Goal: Use online tool/utility

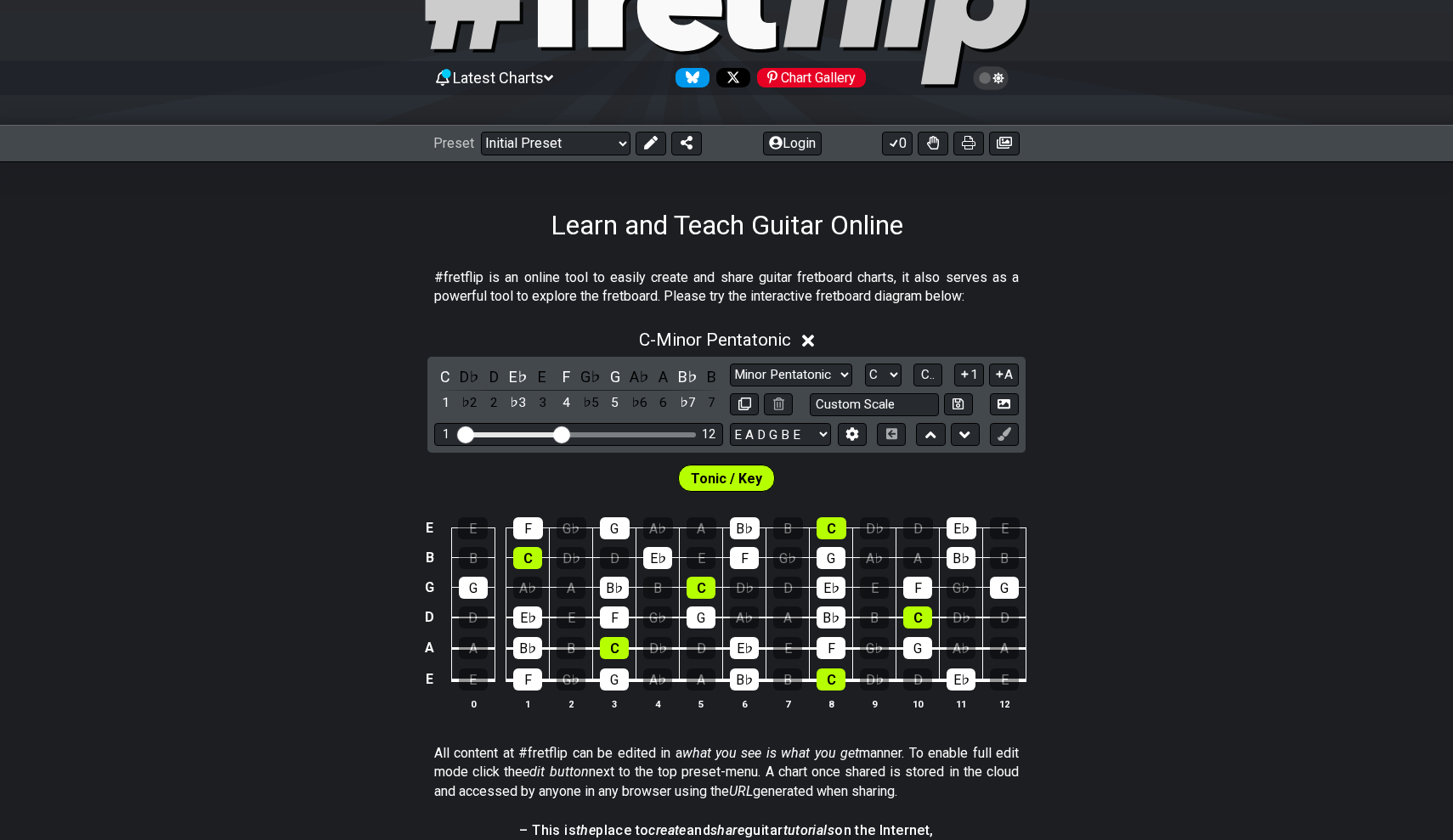
scroll to position [51, 0]
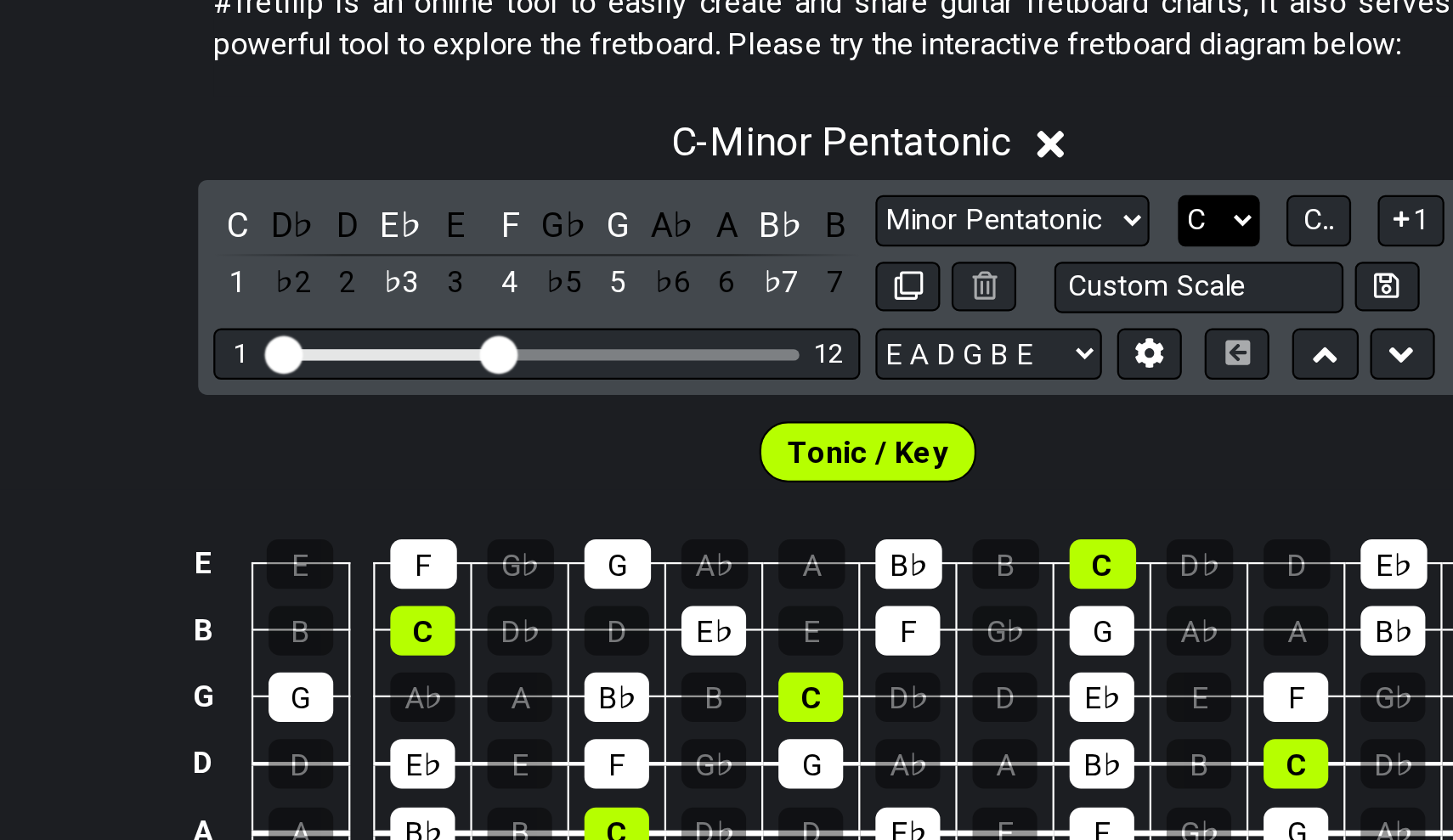
select select "D#"
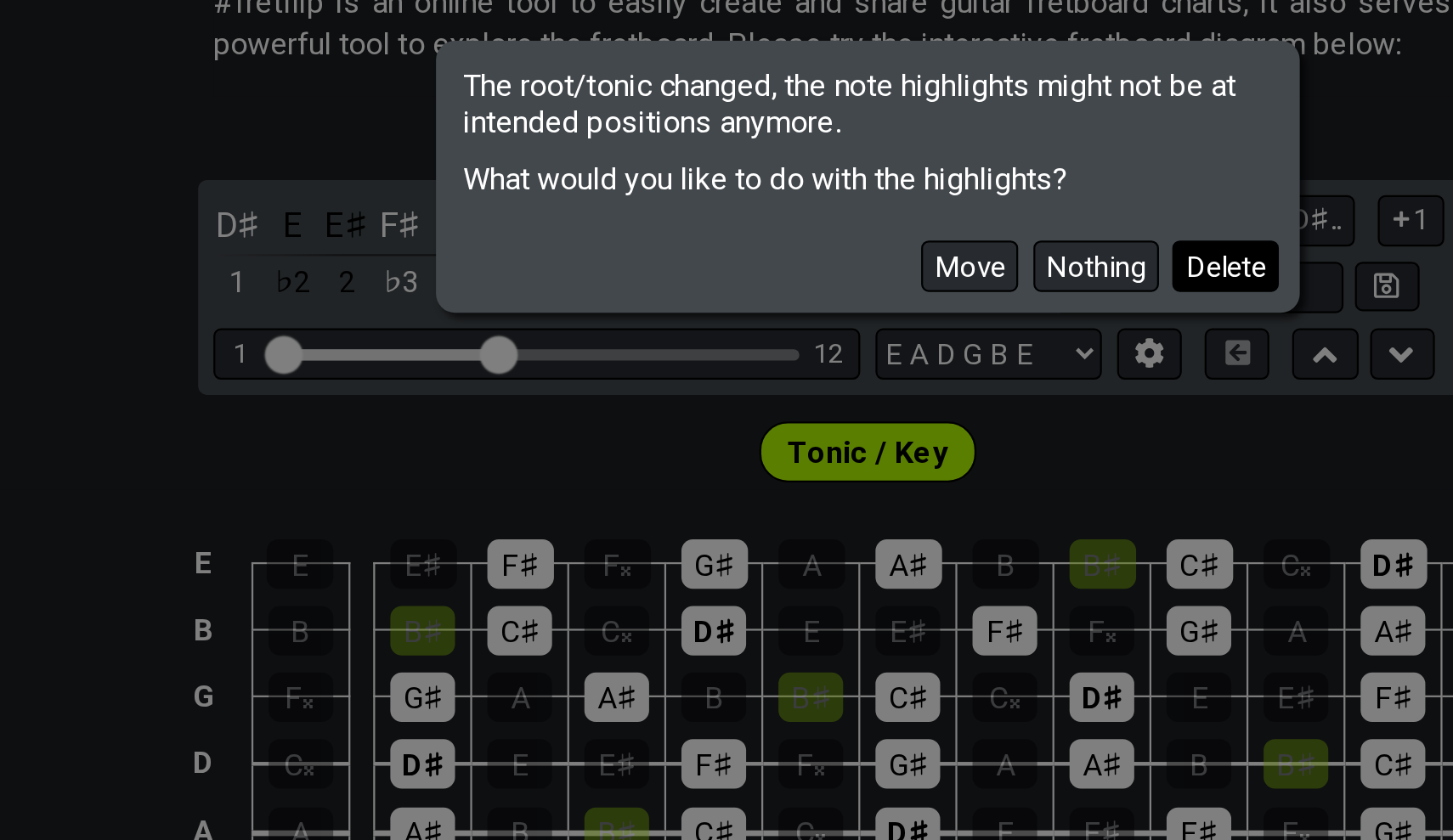
click at [863, 449] on button "Delete" at bounding box center [886, 460] width 48 height 23
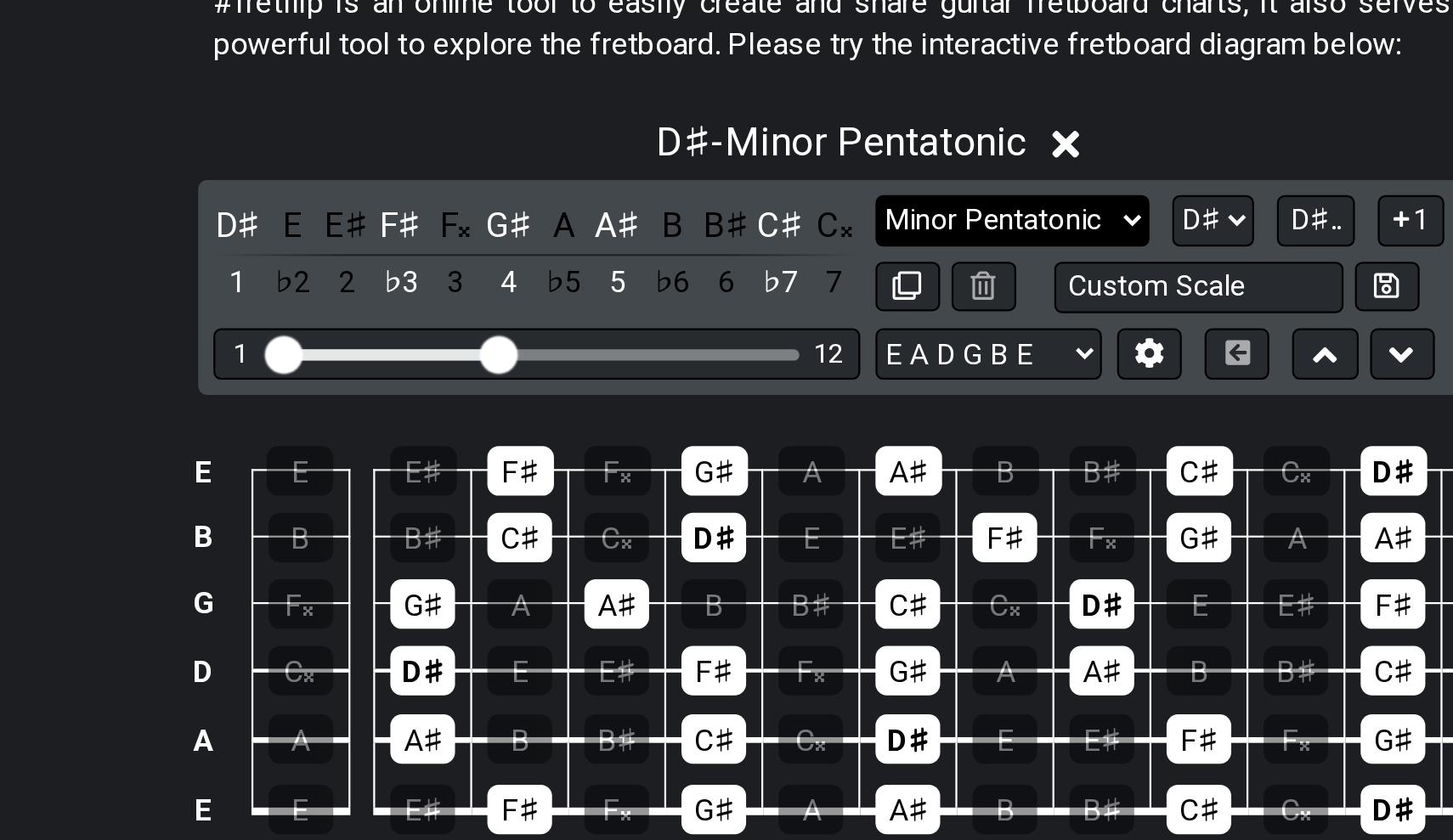
select select "Major / [PERSON_NAME]"
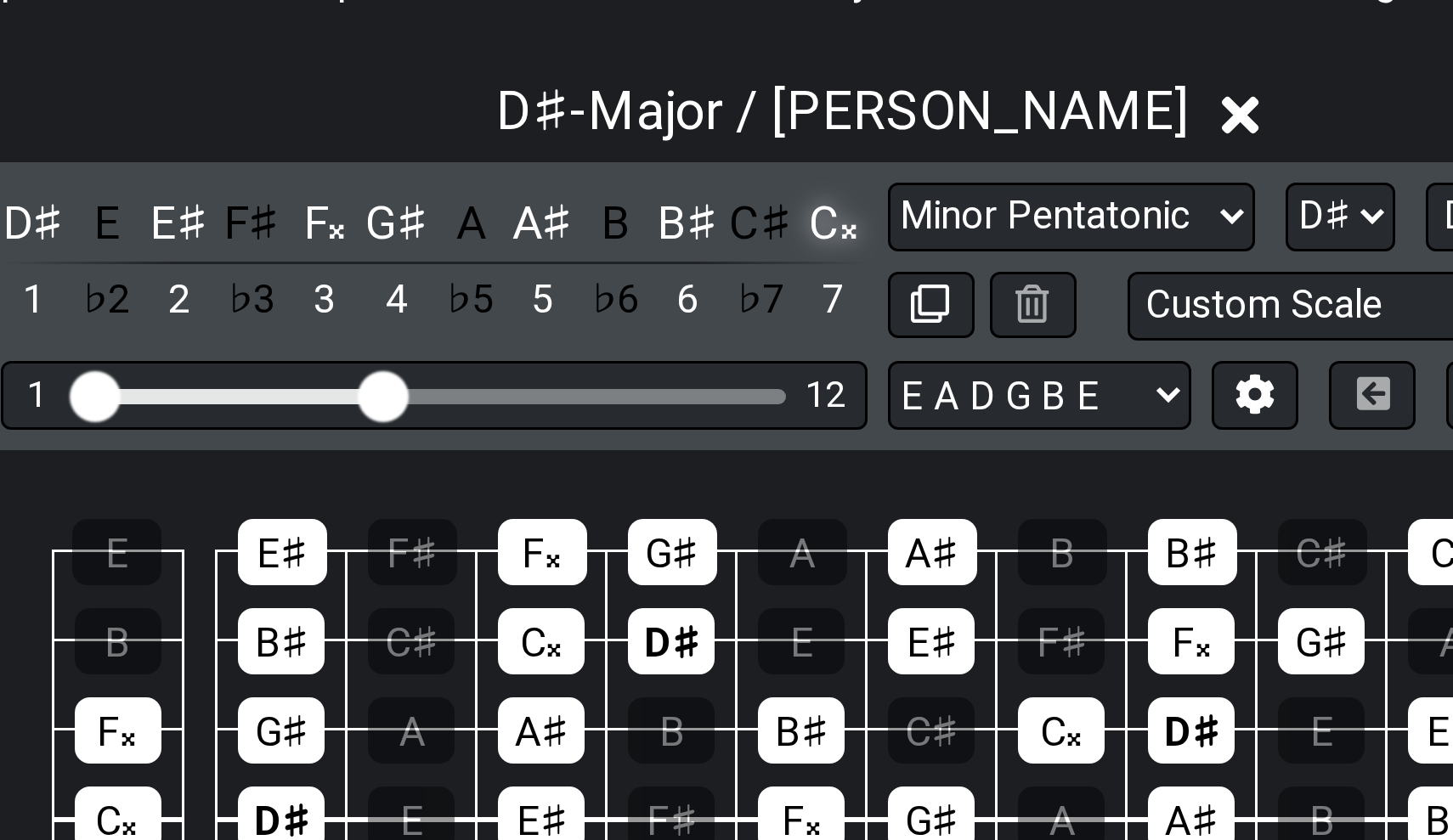
click at [700, 430] on div "C𝄪" at bounding box center [711, 441] width 23 height 23
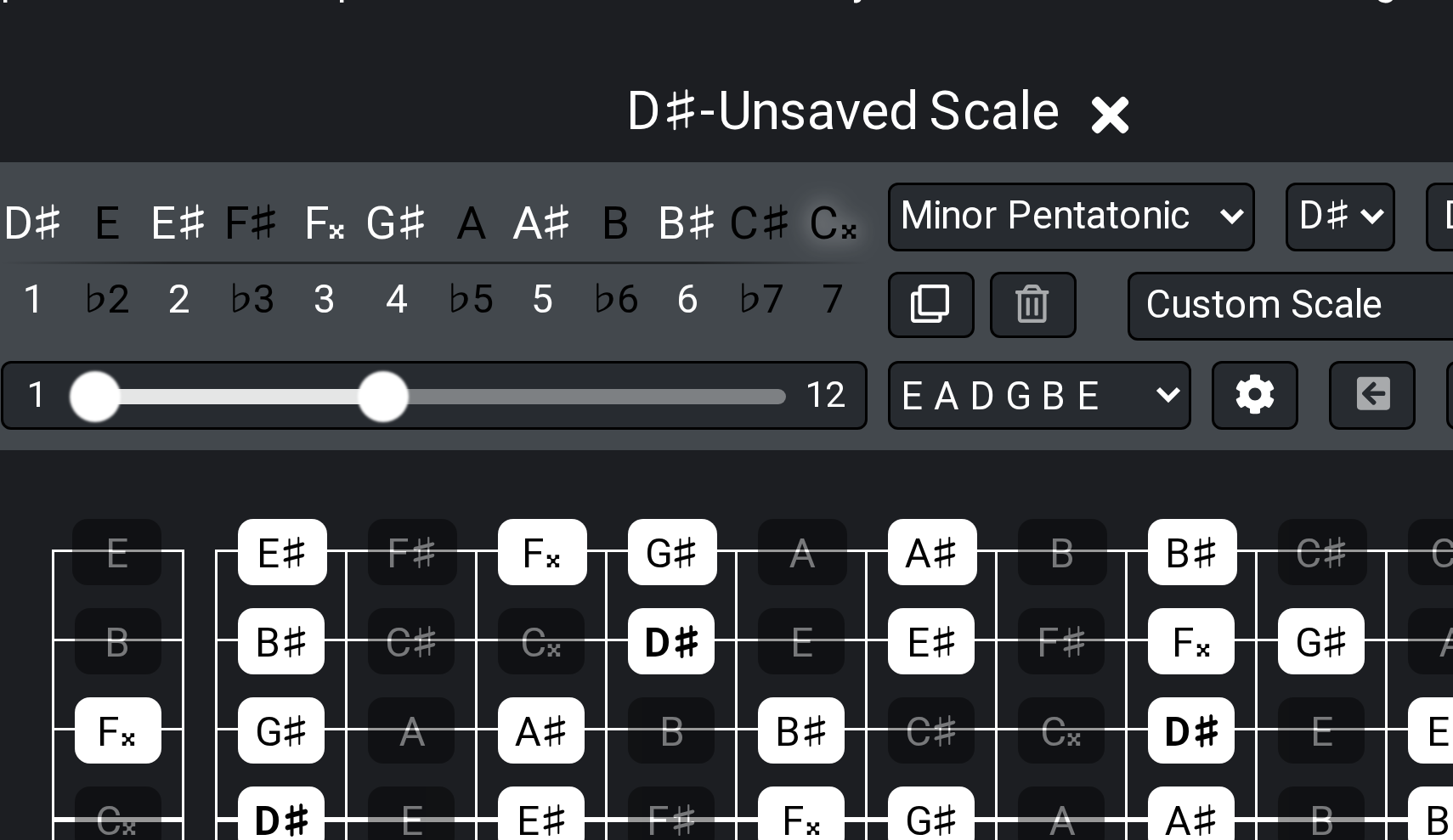
click at [700, 430] on div "C𝄪" at bounding box center [711, 441] width 23 height 23
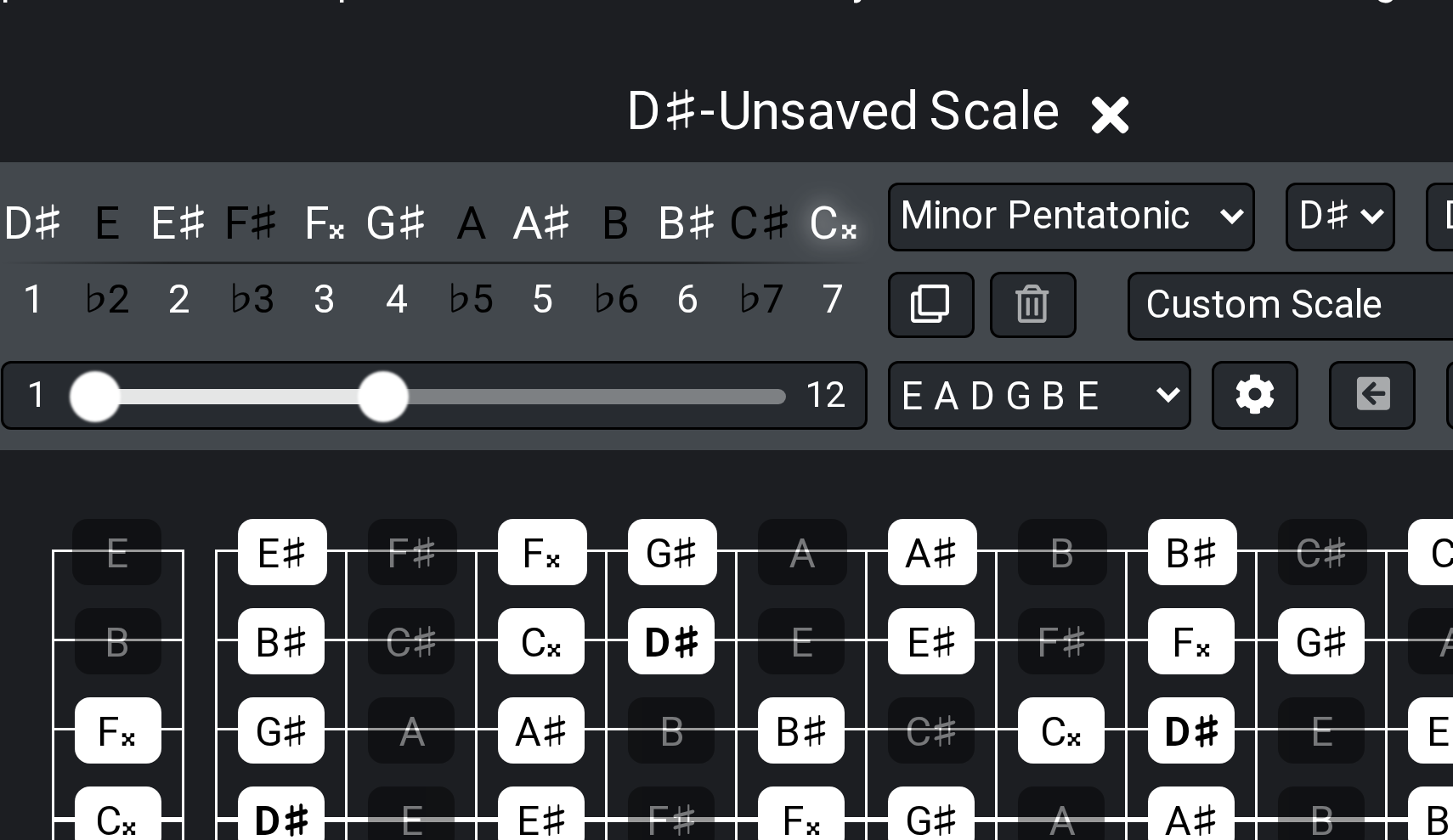
click at [700, 430] on div "C𝄪" at bounding box center [711, 441] width 23 height 23
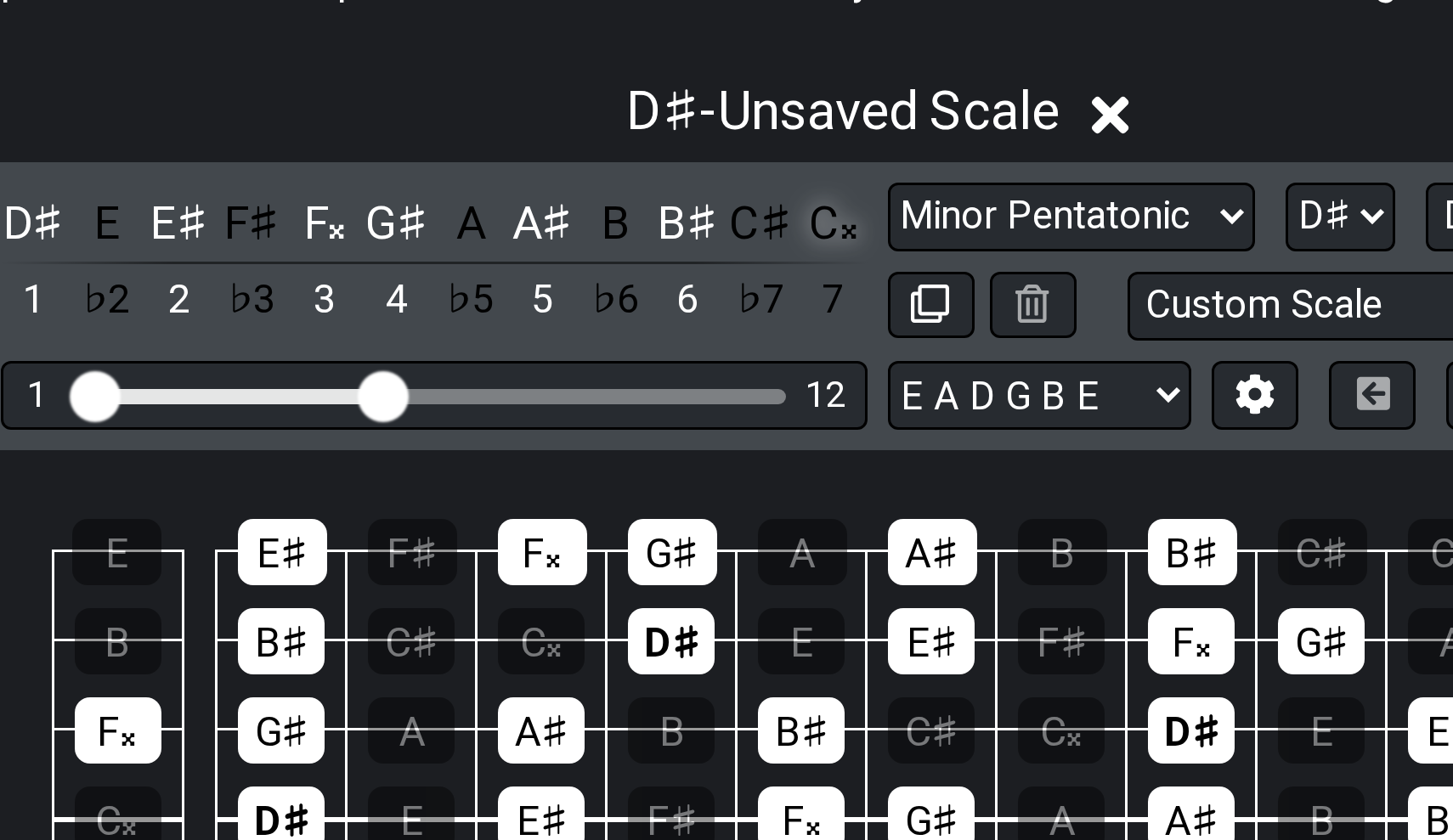
click at [700, 430] on div "C𝄪" at bounding box center [711, 441] width 23 height 23
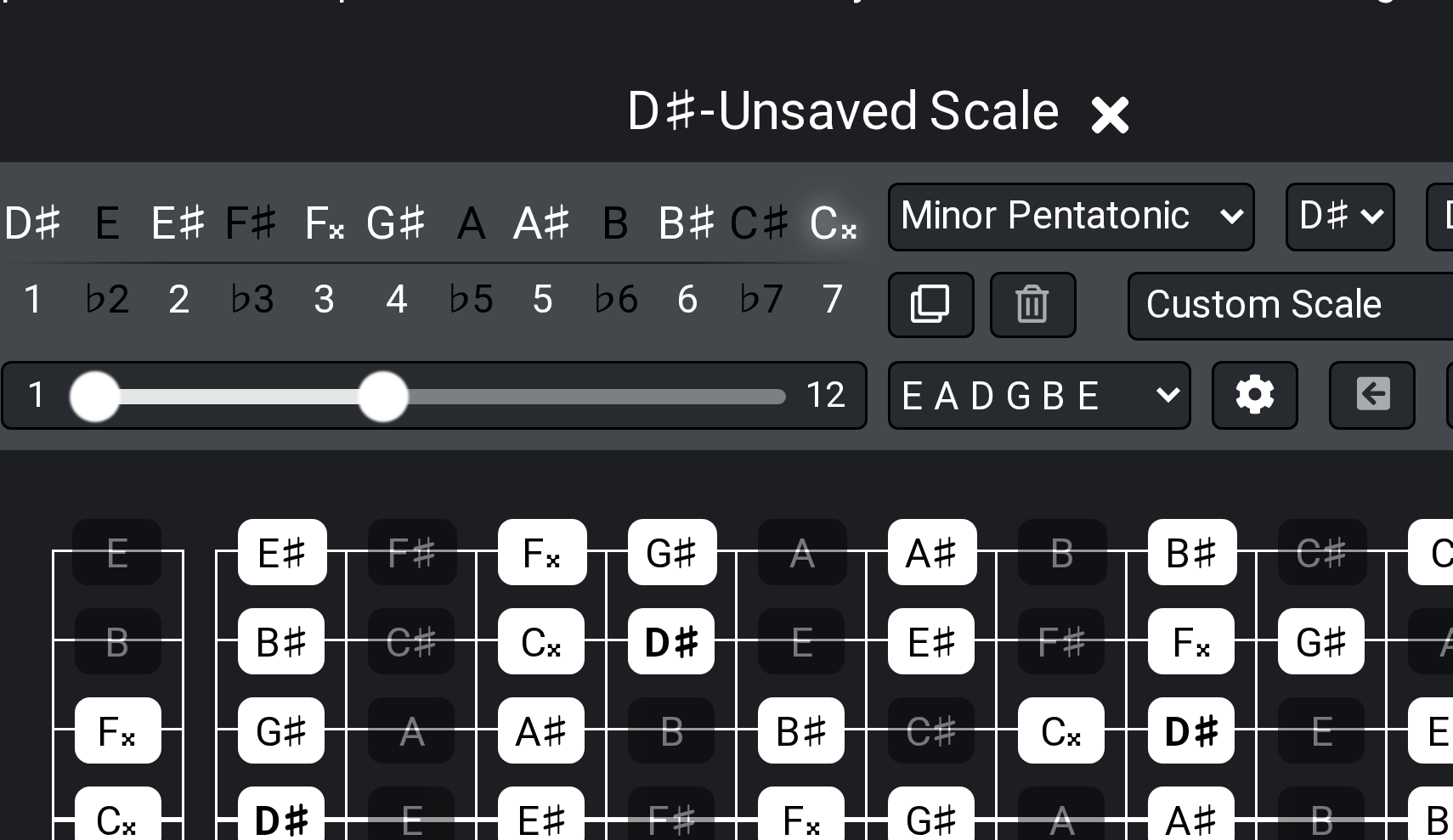
click at [700, 430] on div "C𝄪" at bounding box center [711, 441] width 23 height 23
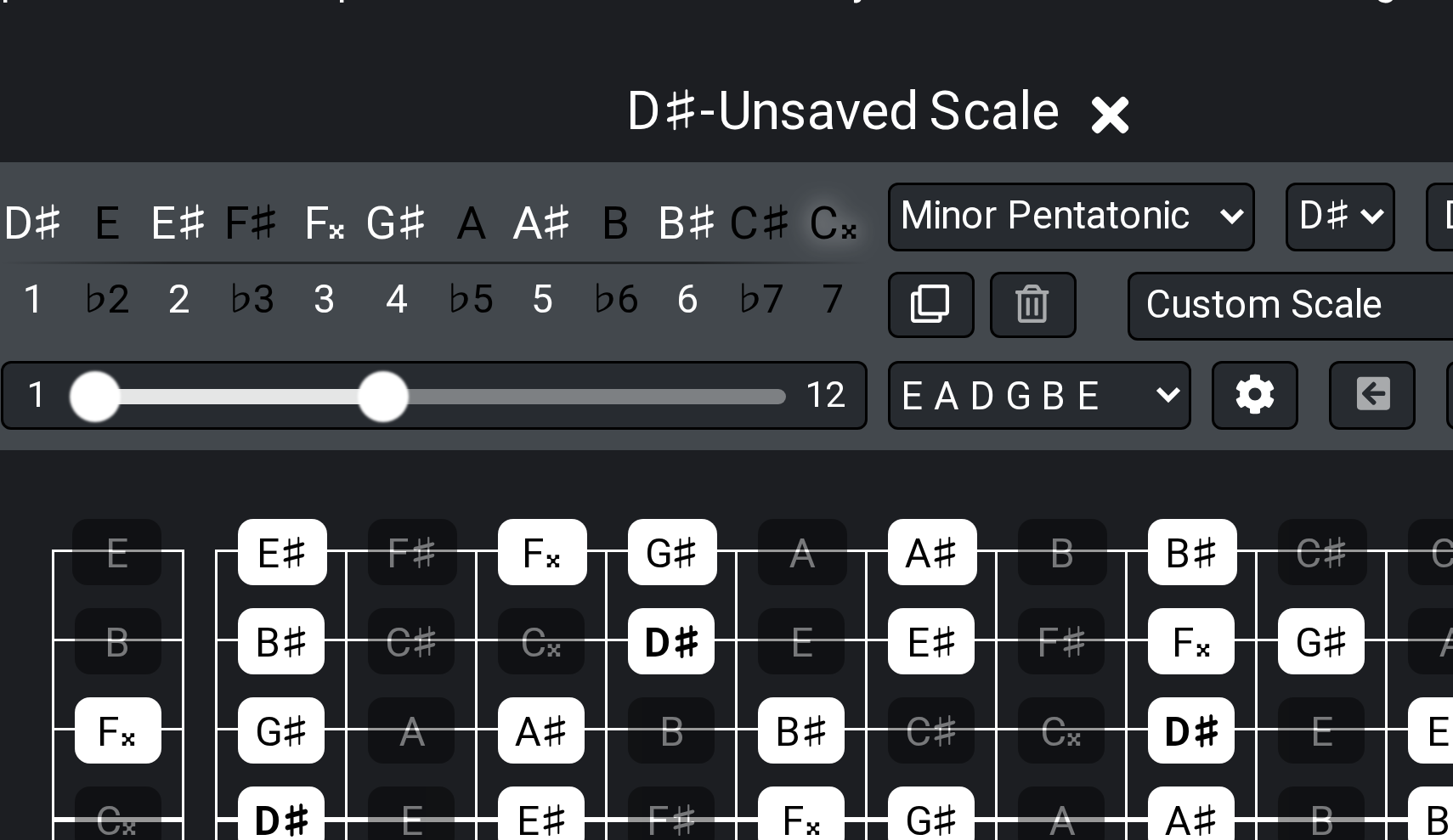
click at [700, 430] on div "C𝄪" at bounding box center [711, 441] width 23 height 23
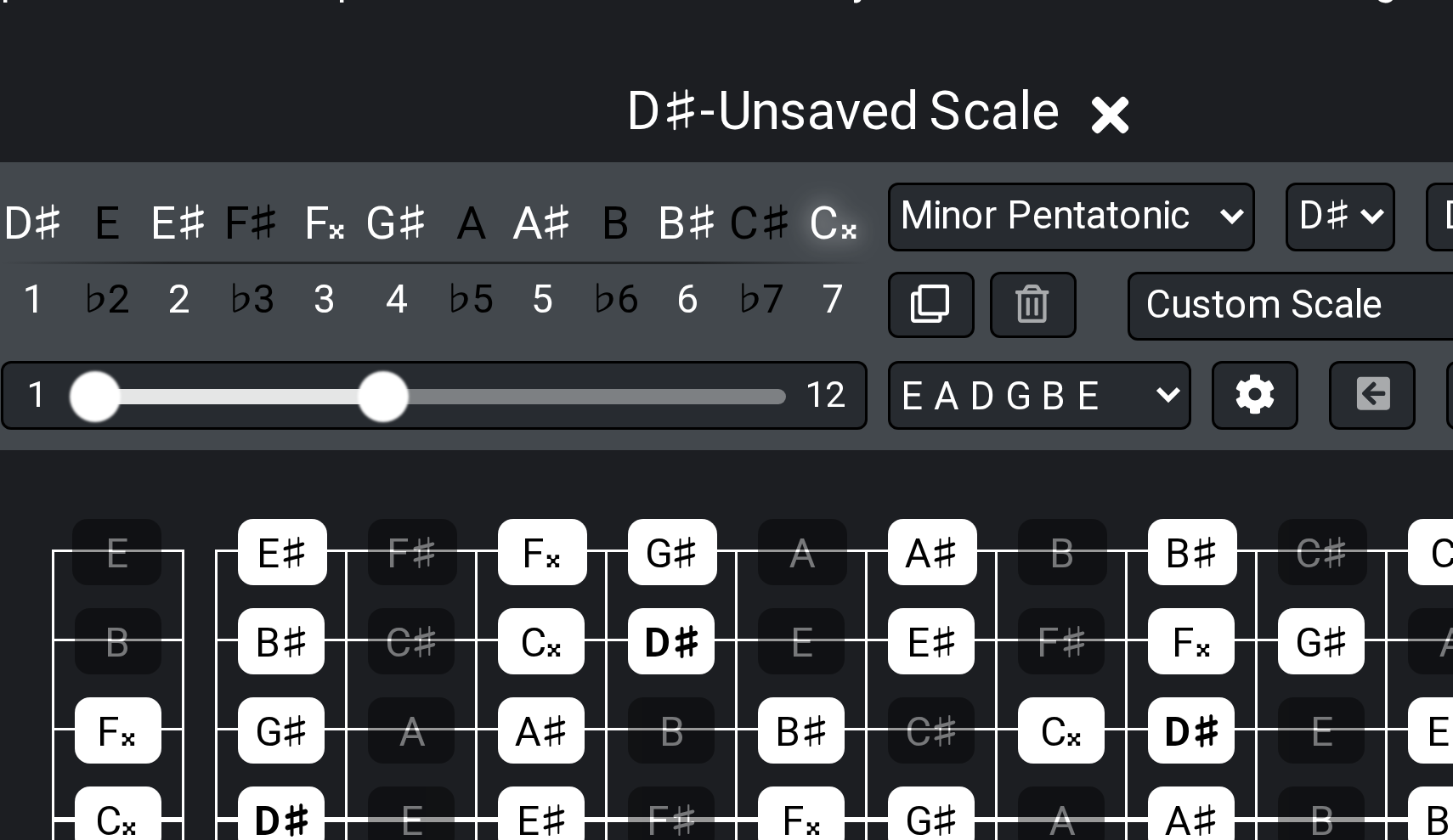
click at [700, 430] on div "C𝄪" at bounding box center [711, 441] width 23 height 23
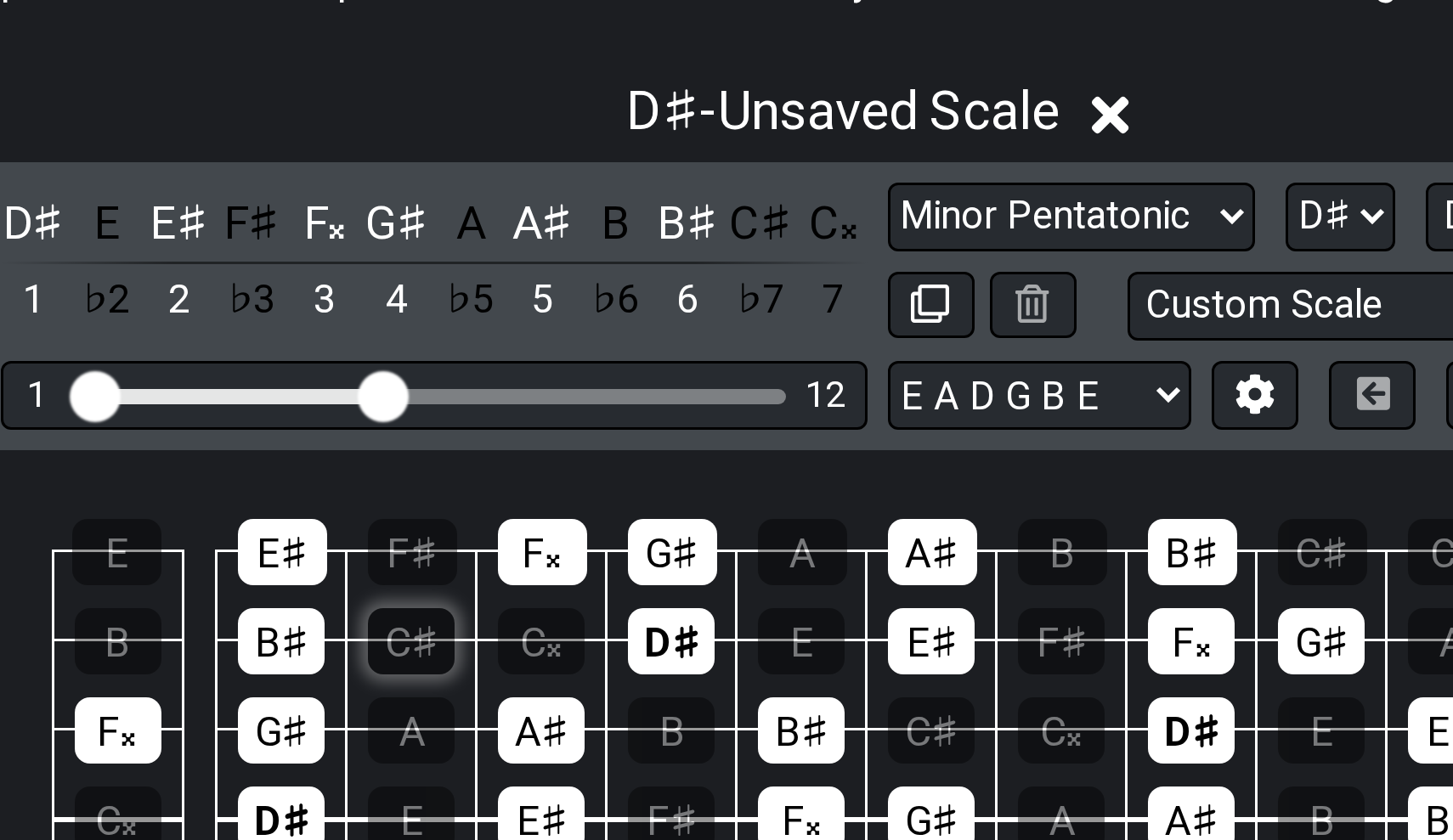
click at [557, 570] on div "C♯" at bounding box center [571, 581] width 28 height 23
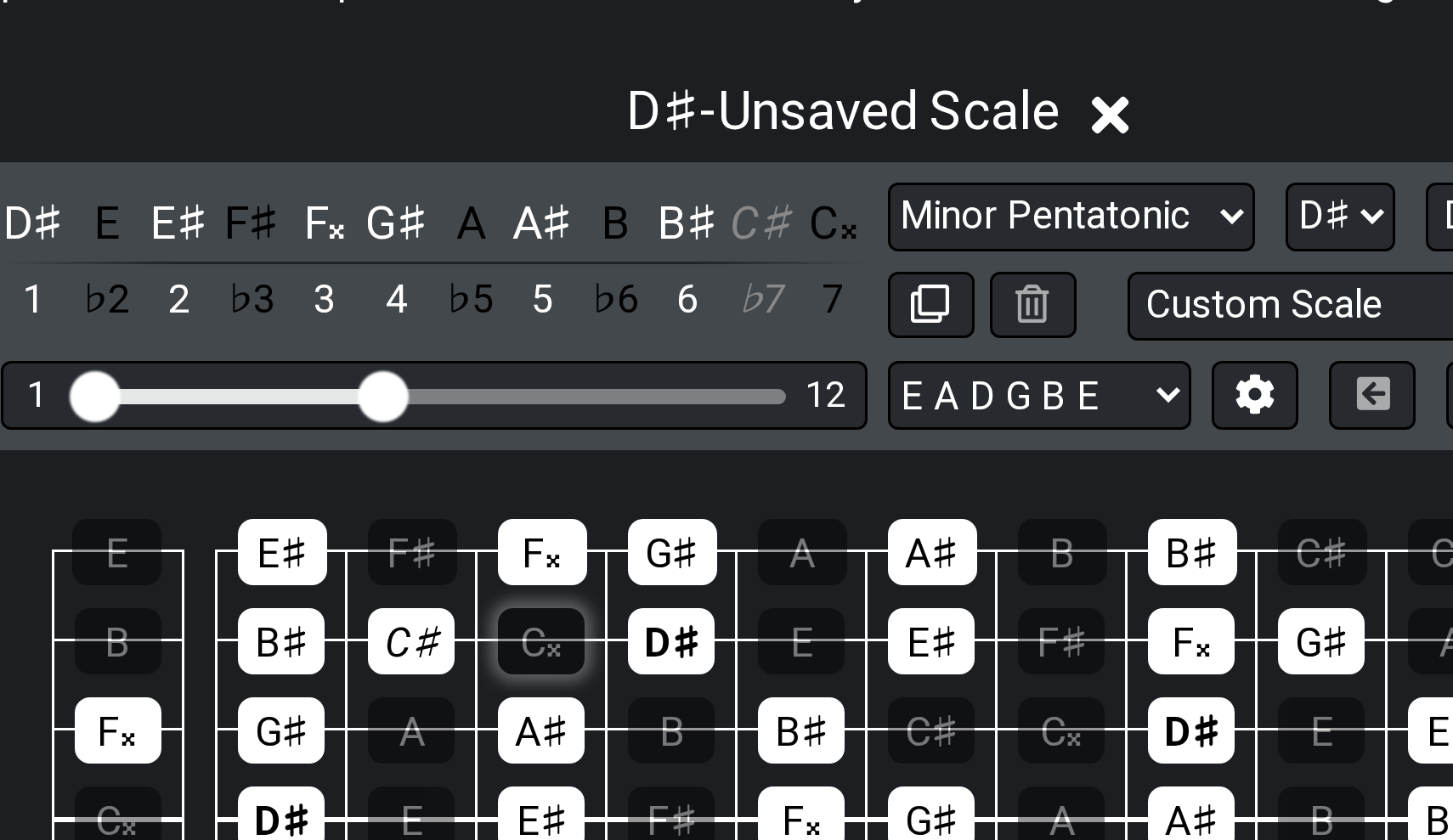
click at [600, 570] on div "C𝄪" at bounding box center [614, 581] width 28 height 23
click at [557, 570] on div "C♯" at bounding box center [571, 581] width 28 height 23
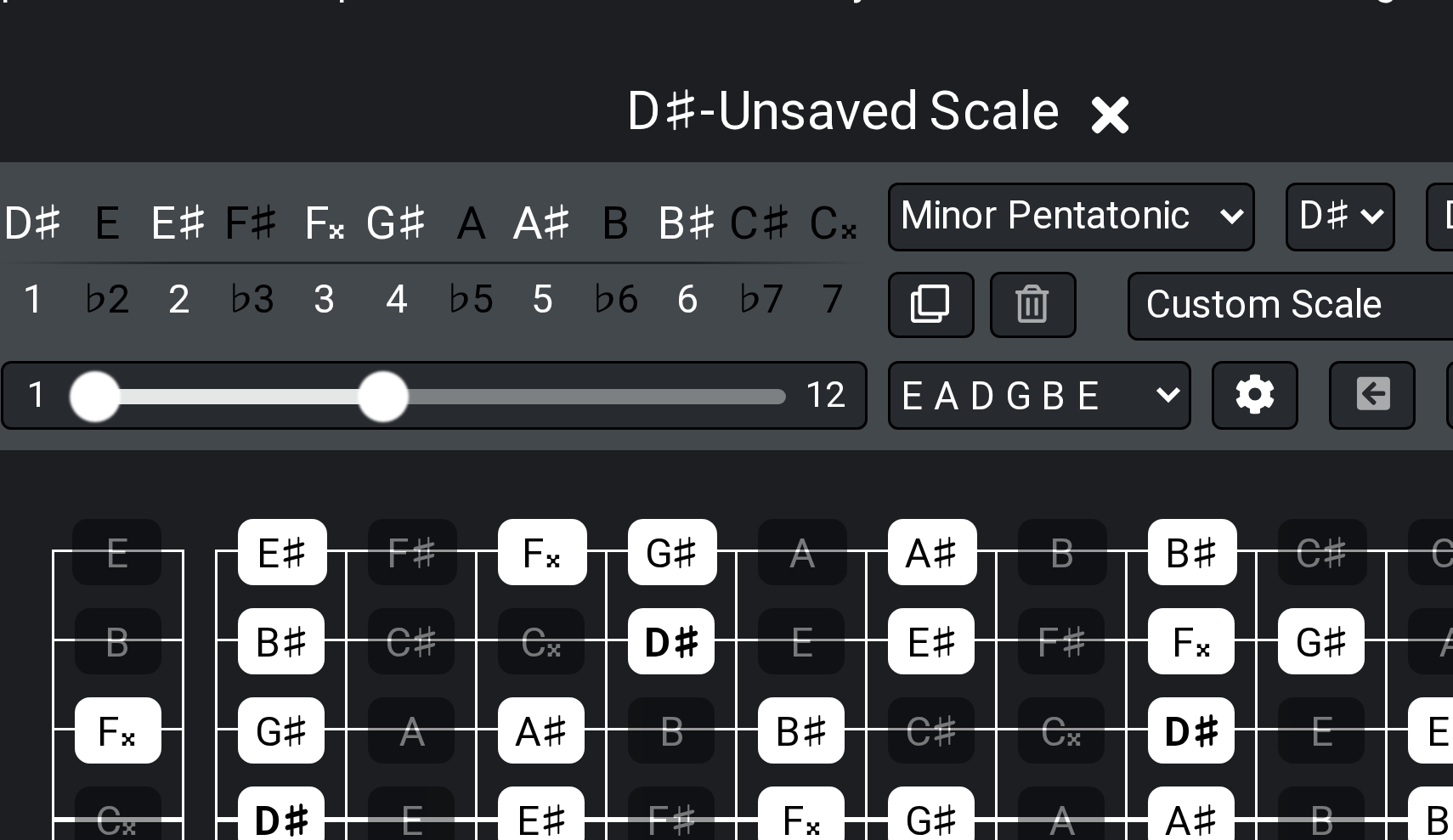
scroll to position [416, 0]
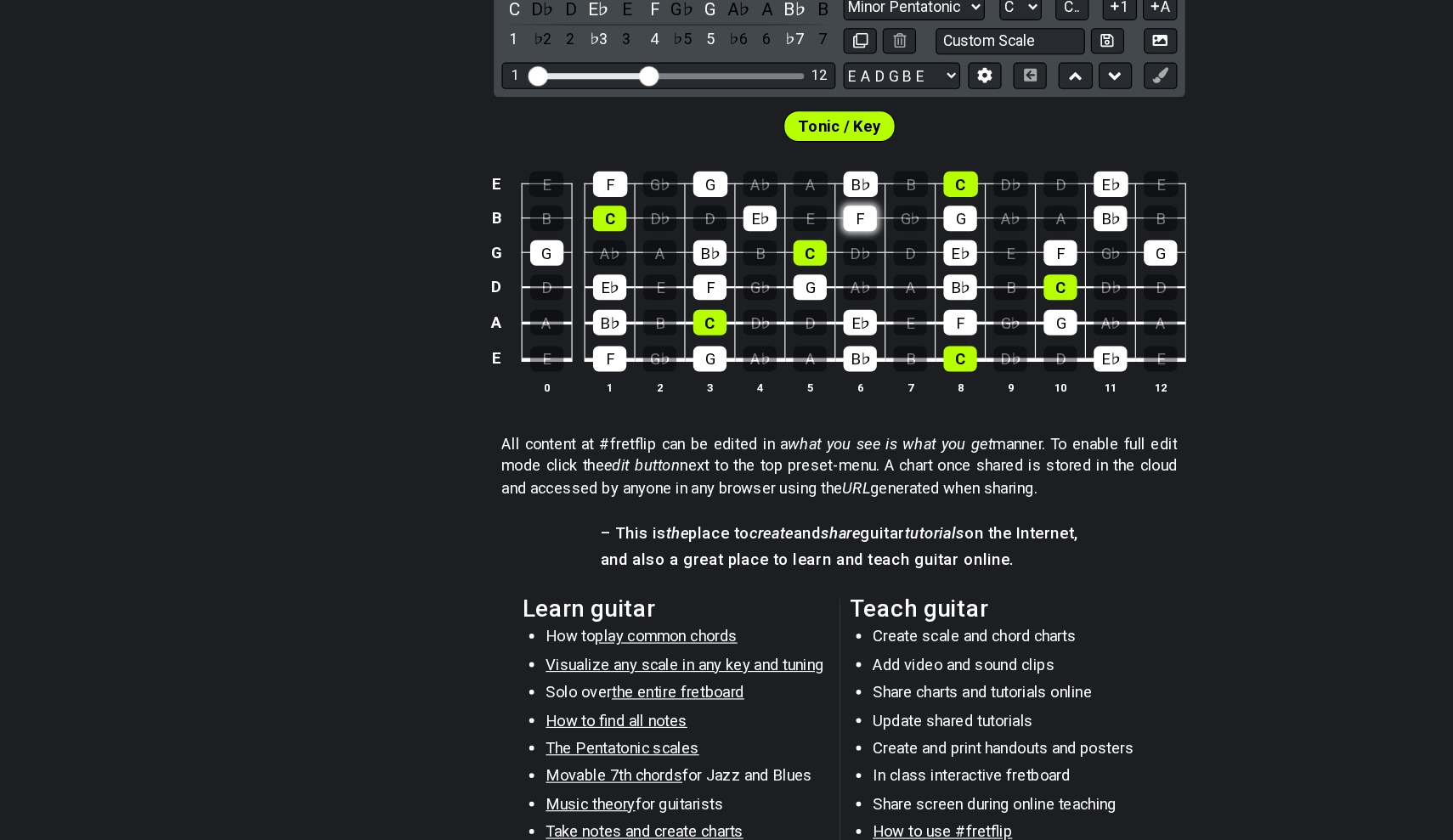
scroll to position [329, 0]
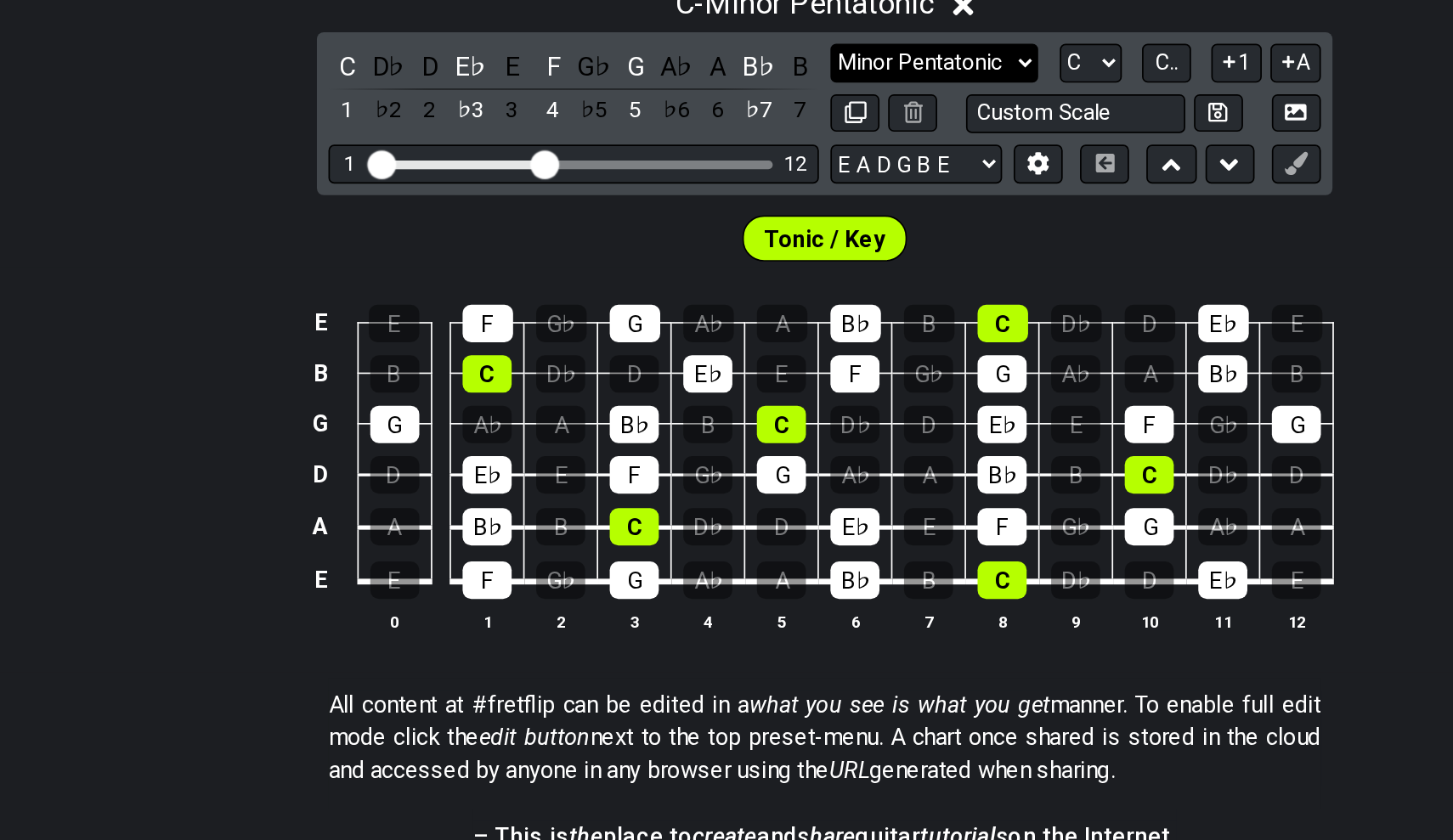
click at [729, 150] on select "Minor Pentatonic Click to edit Minor Pentatonic Major Pentatonic Minor Blues Ma…" at bounding box center [790, 161] width 123 height 23
select select "Major / [PERSON_NAME]"
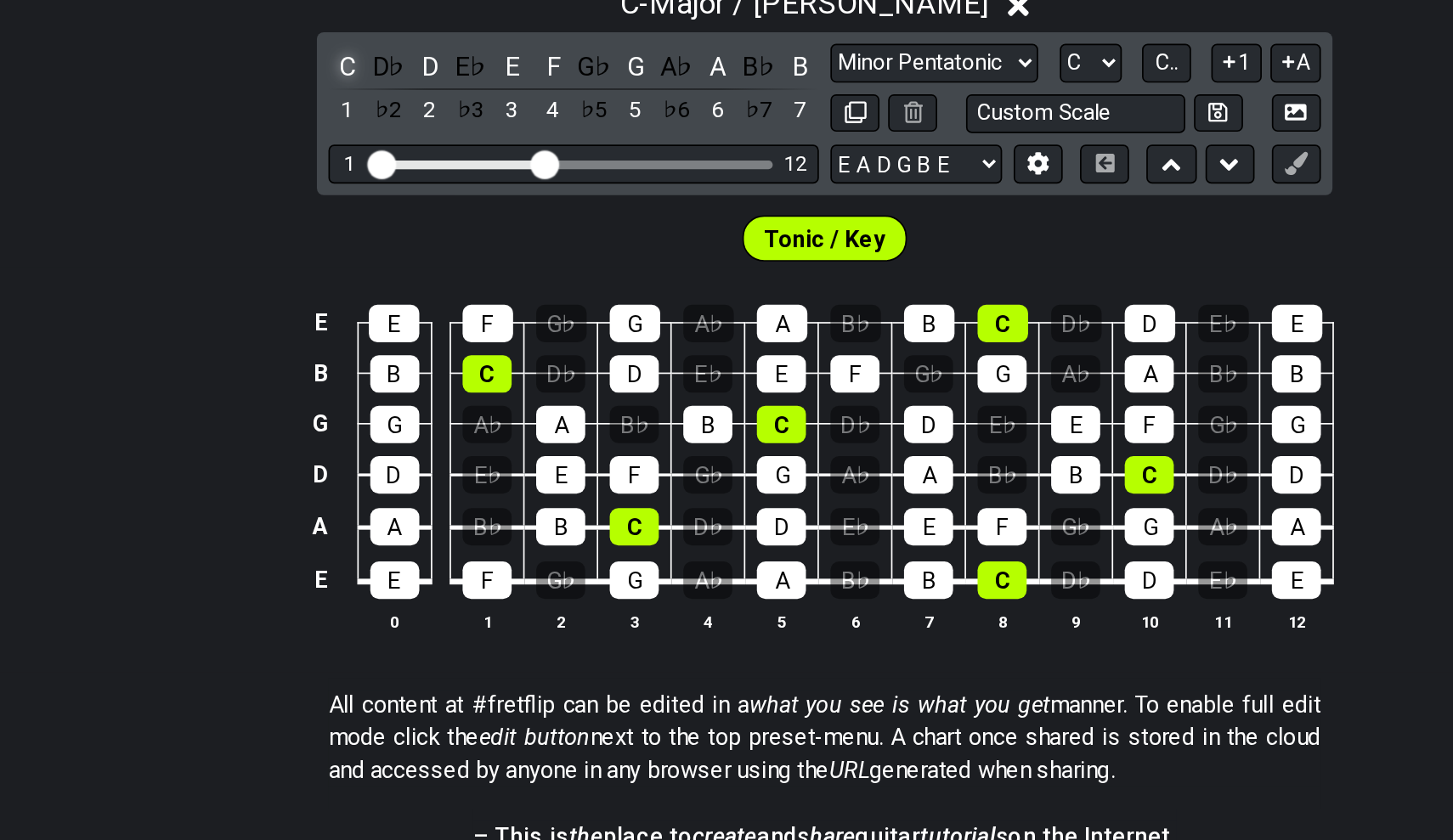
click at [434, 151] on div "C" at bounding box center [445, 162] width 23 height 23
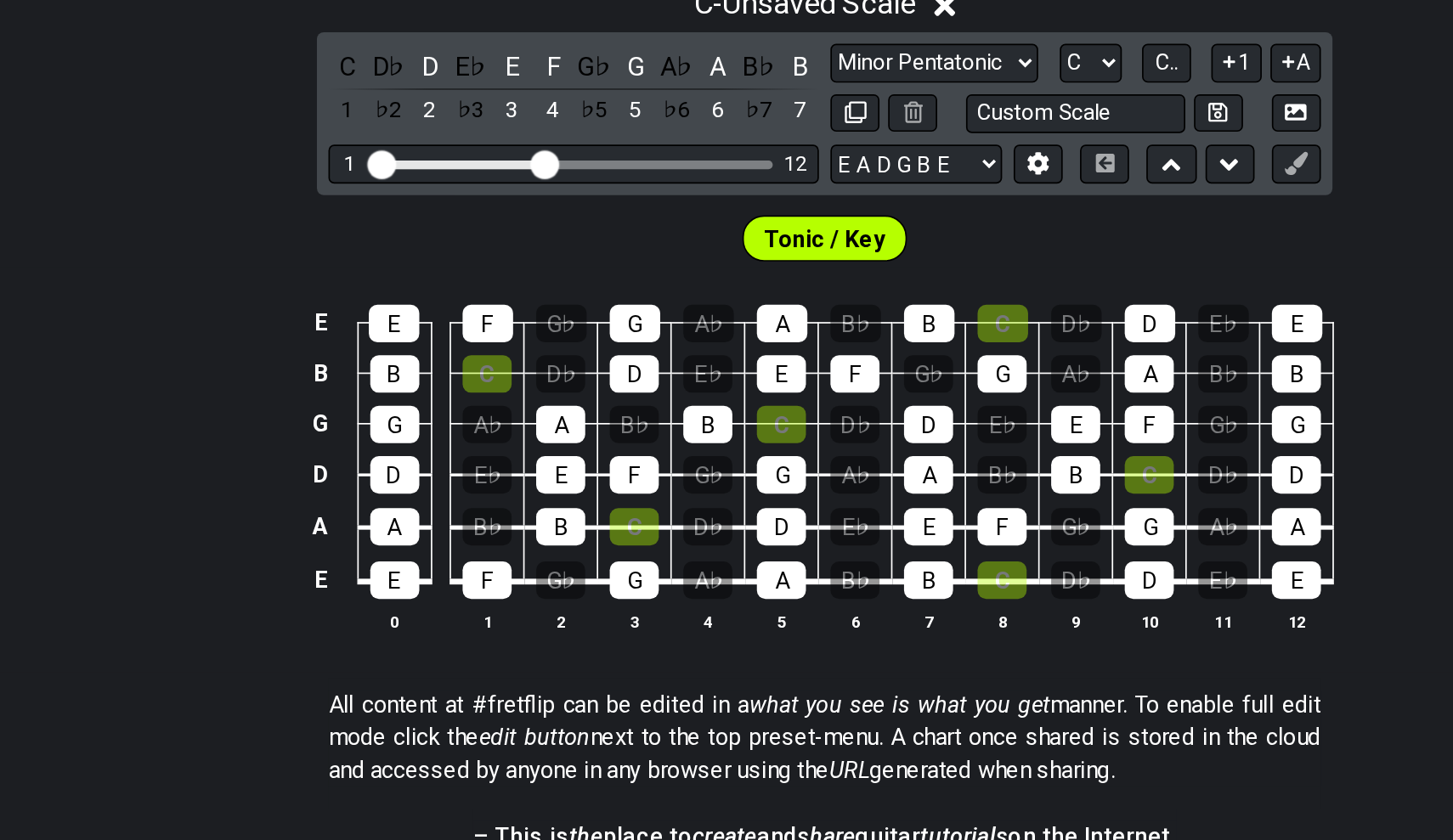
click at [427, 143] on div "C D♭ D E♭ E F G♭ G A♭ A B♭ B 1 ♭2 2 ♭3 3 4 ♭5 5 ♭6 6 ♭7 7 Minor Pentatonic Clic…" at bounding box center [726, 191] width 598 height 96
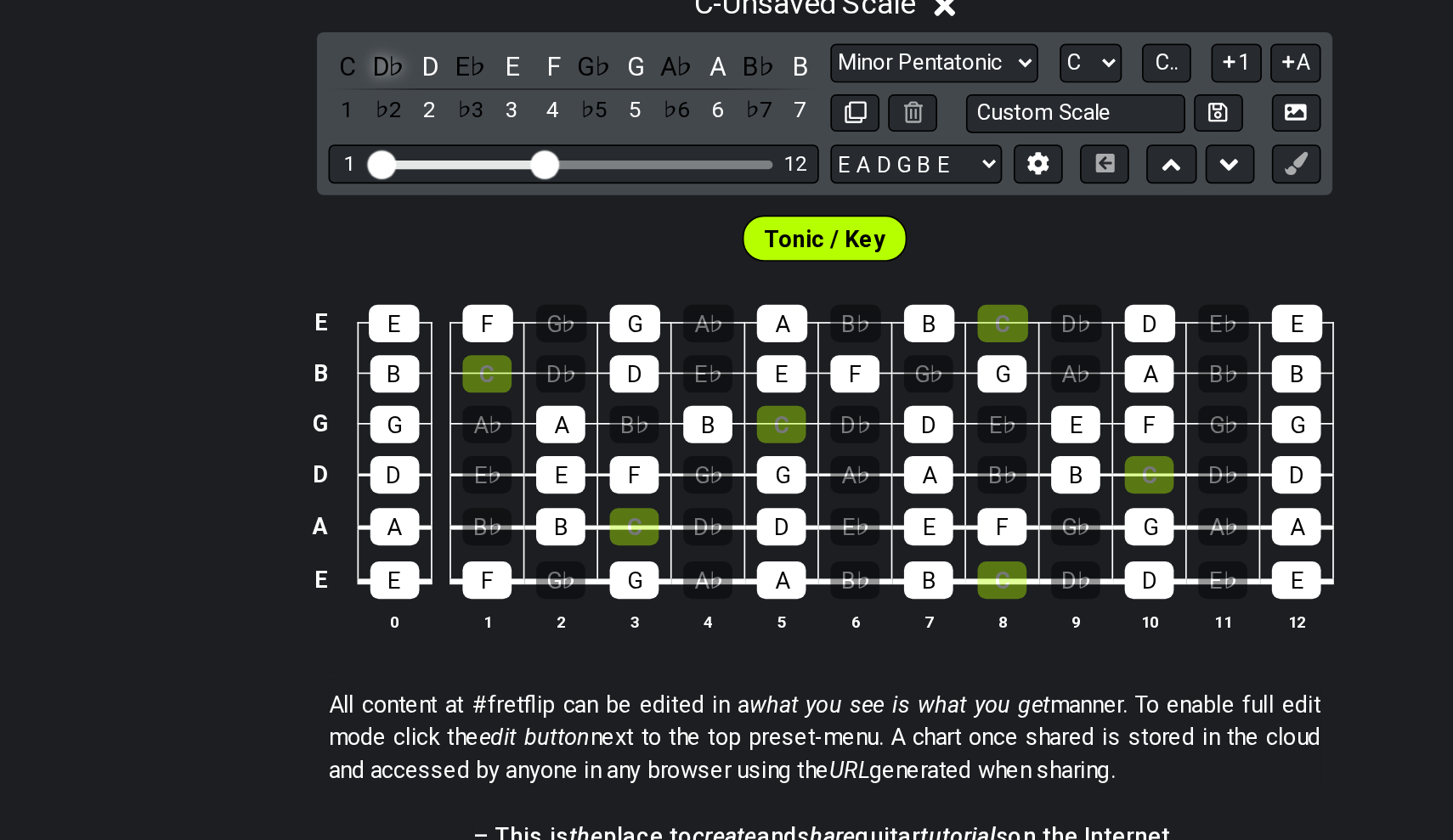
click at [459, 151] on div "D♭" at bounding box center [470, 162] width 23 height 23
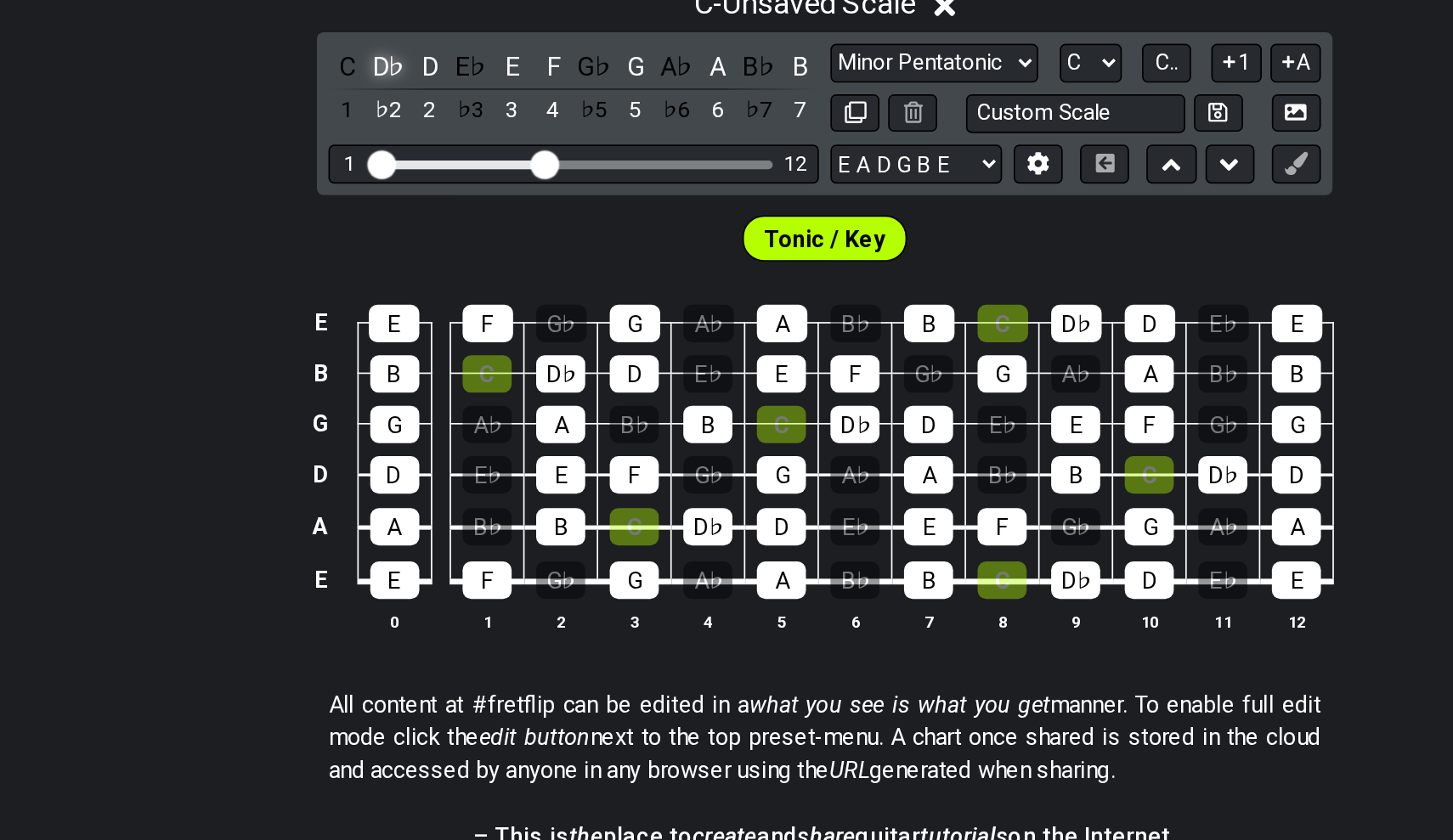
click at [459, 151] on div "D♭" at bounding box center [470, 162] width 23 height 23
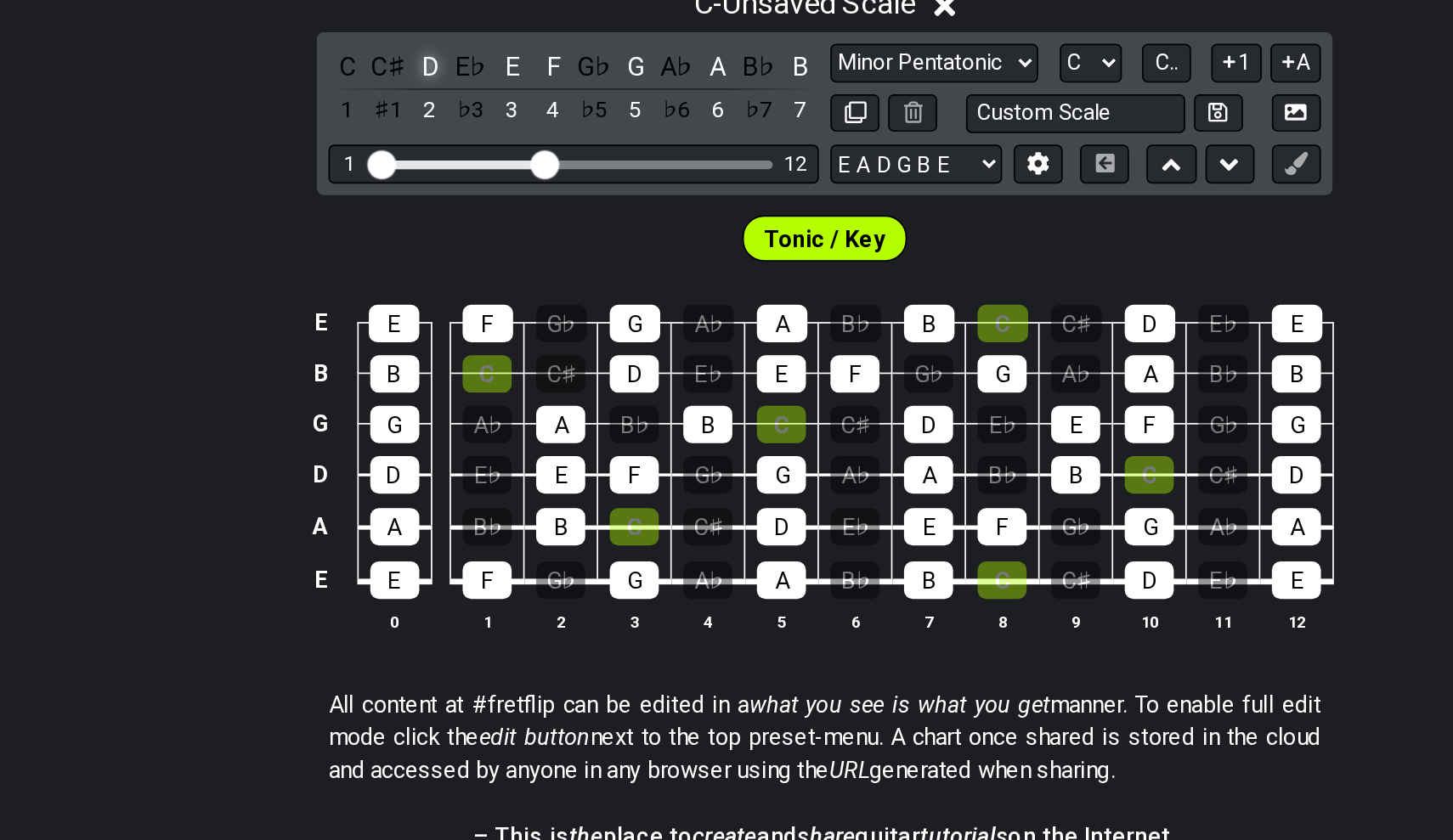
click at [482, 151] on div "D" at bounding box center [493, 162] width 23 height 23
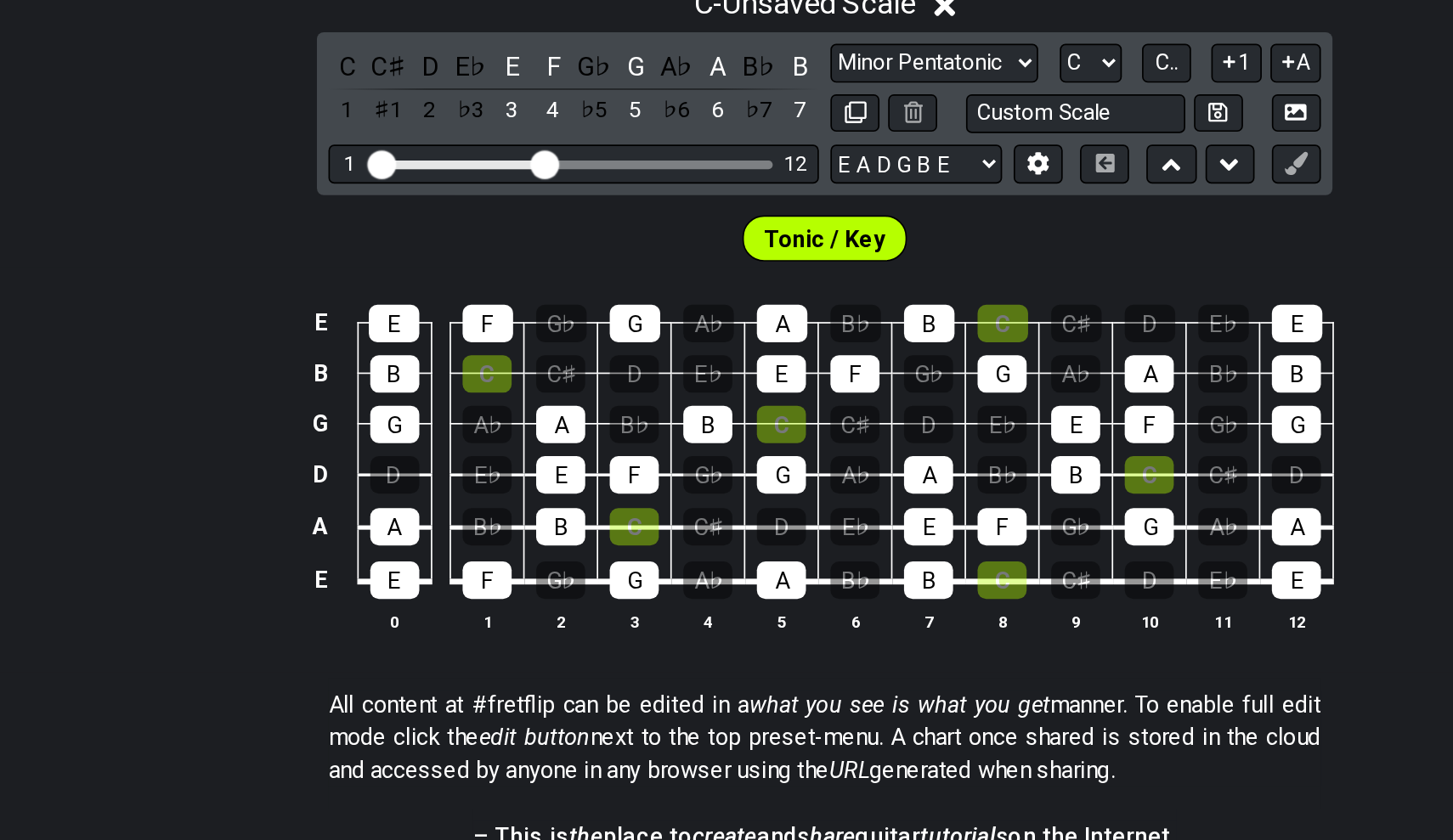
click at [434, 151] on div "C C♯ D E♭ E F G♭ G A♭ A B♭ B 1 ♯1 2 ♭3 3 4 ♭5 5 ♭6 6 ♭7 7" at bounding box center [578, 175] width 289 height 50
click at [507, 151] on div "E♭" at bounding box center [518, 162] width 23 height 23
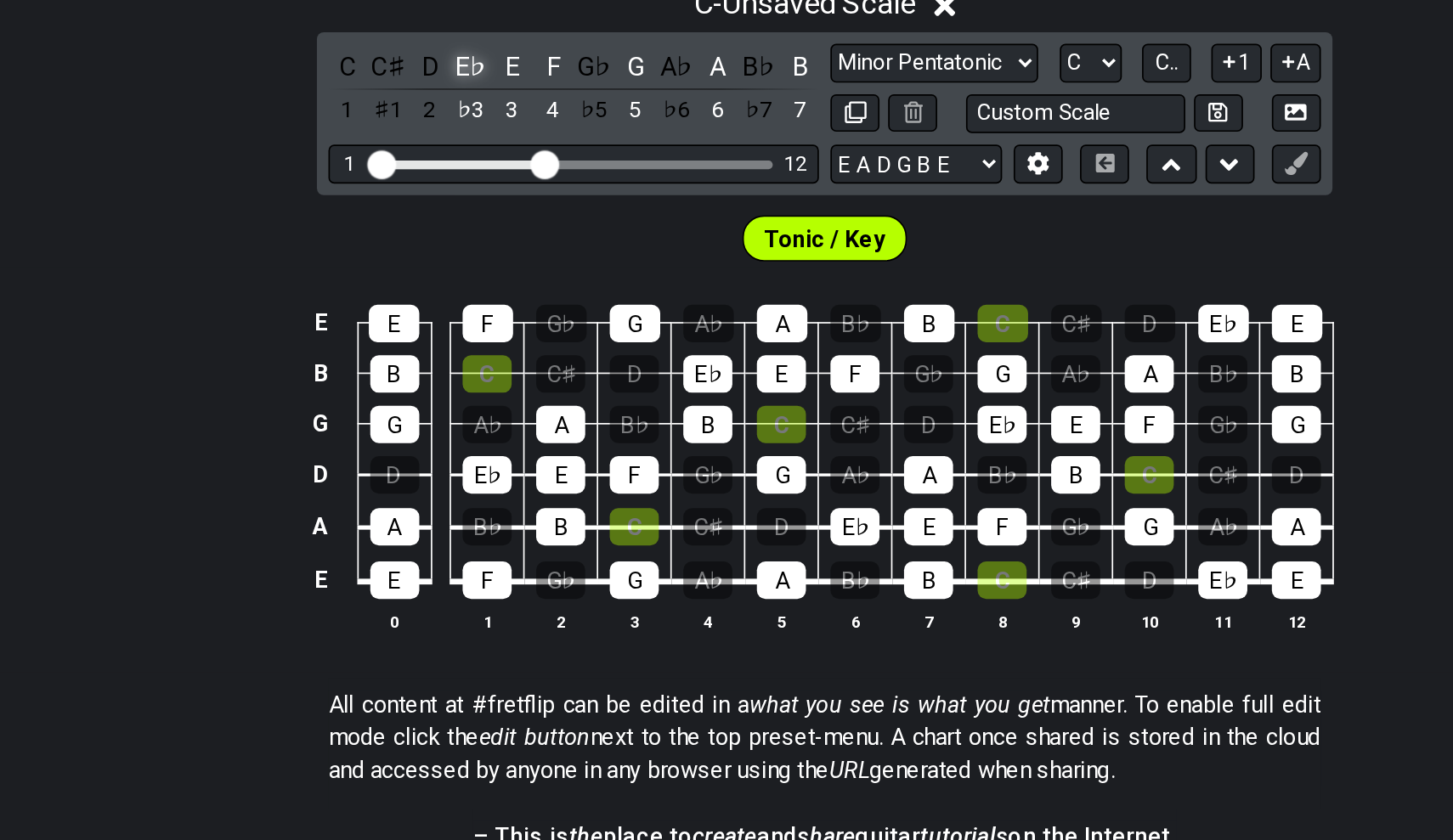
click at [507, 151] on div "E♭" at bounding box center [518, 162] width 23 height 23
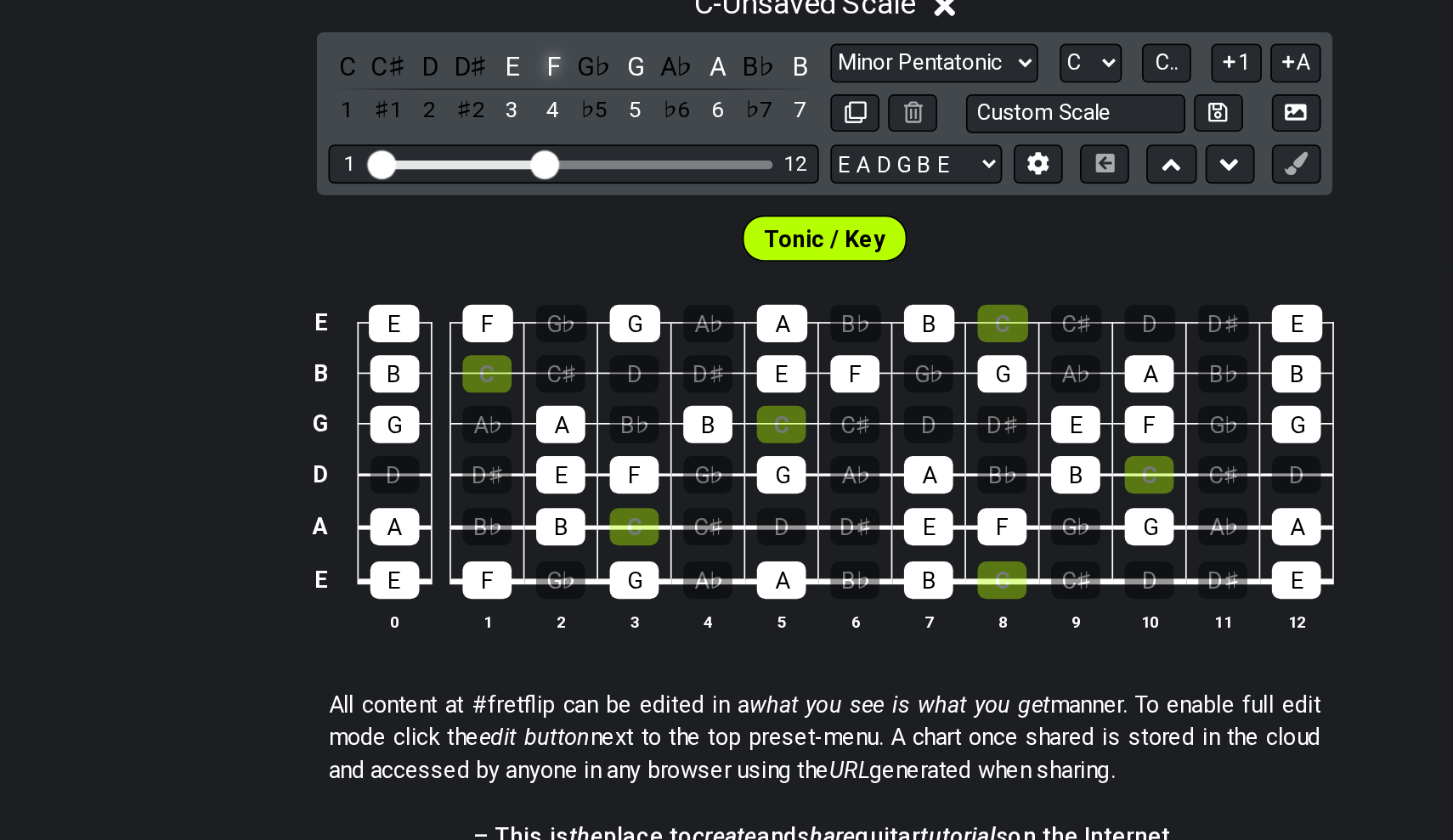
click at [556, 151] on div "F" at bounding box center [567, 162] width 23 height 23
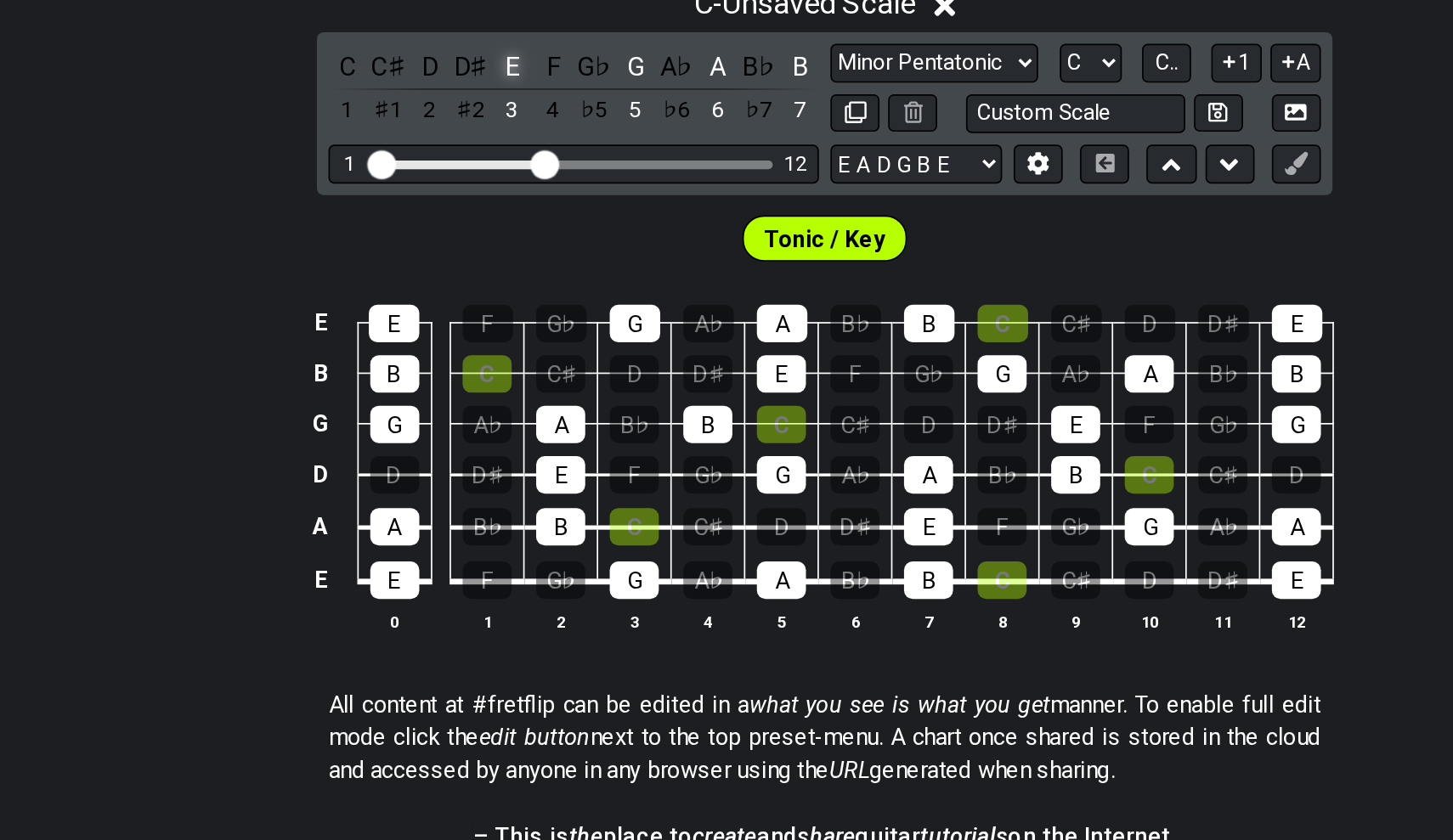
click at [531, 151] on div "E" at bounding box center [542, 162] width 23 height 23
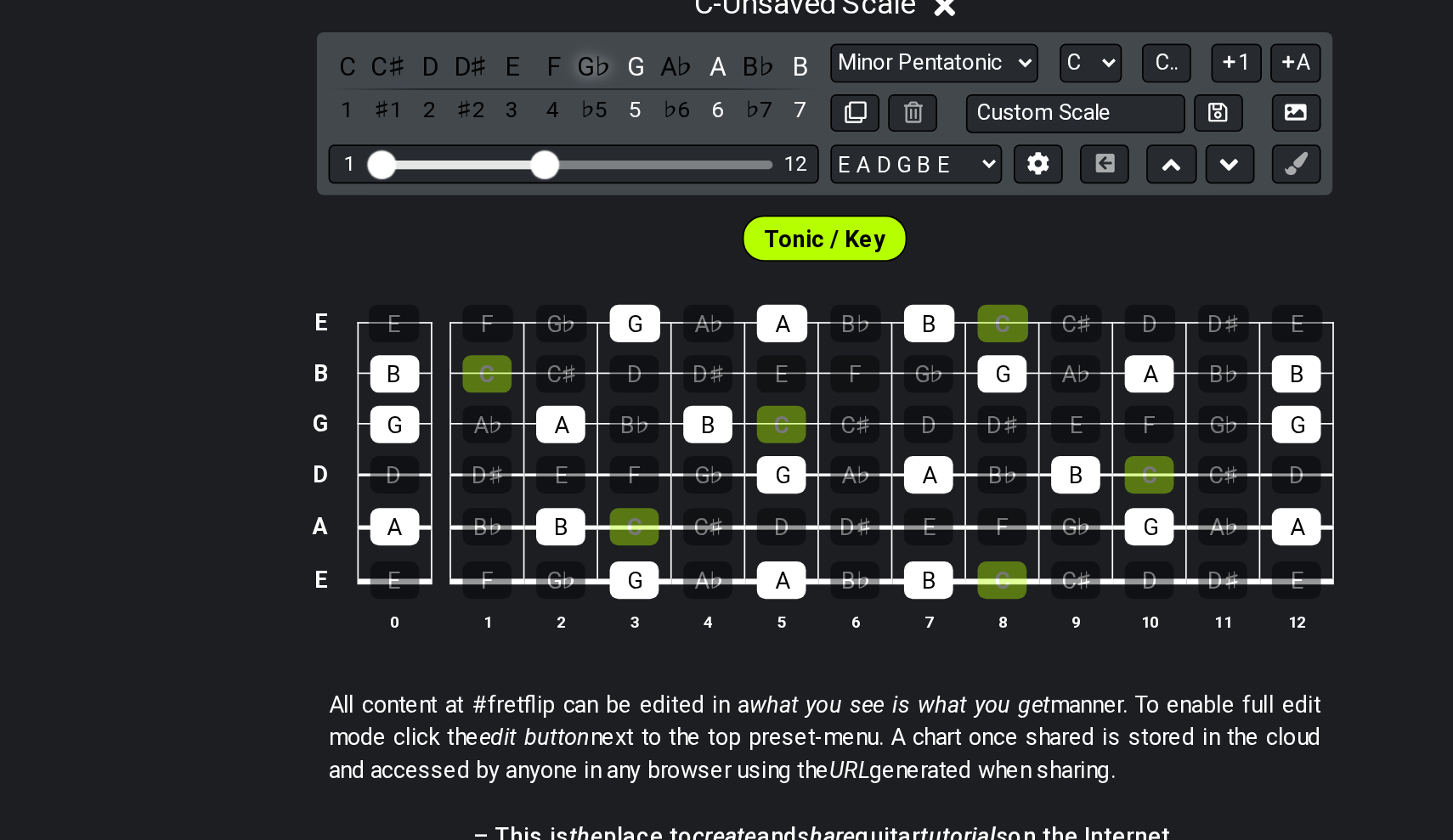
click at [579, 151] on div "G♭" at bounding box center [590, 162] width 23 height 23
click at [604, 151] on div "G" at bounding box center [615, 162] width 23 height 23
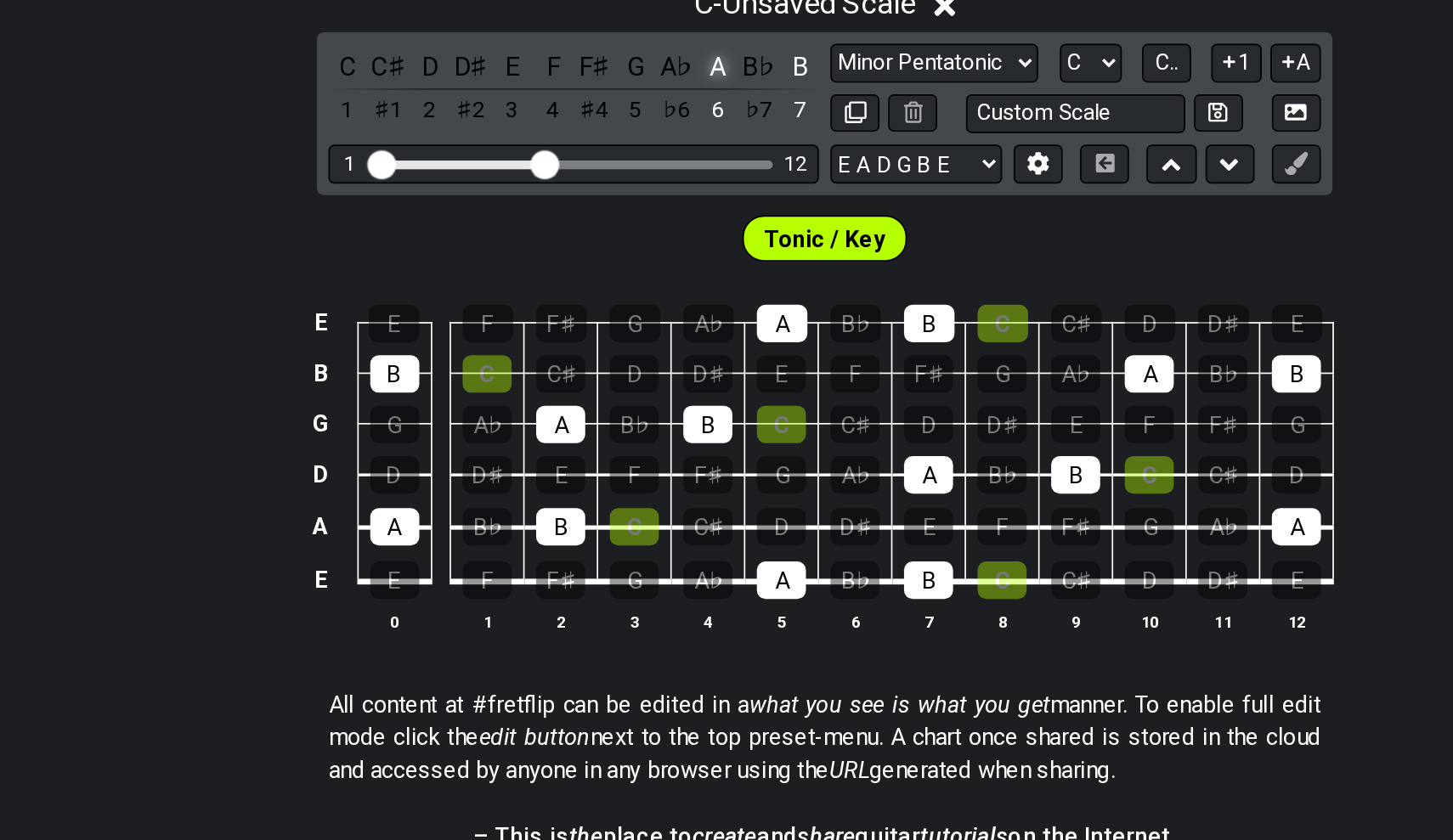
click at [653, 151] on div "A" at bounding box center [664, 162] width 23 height 23
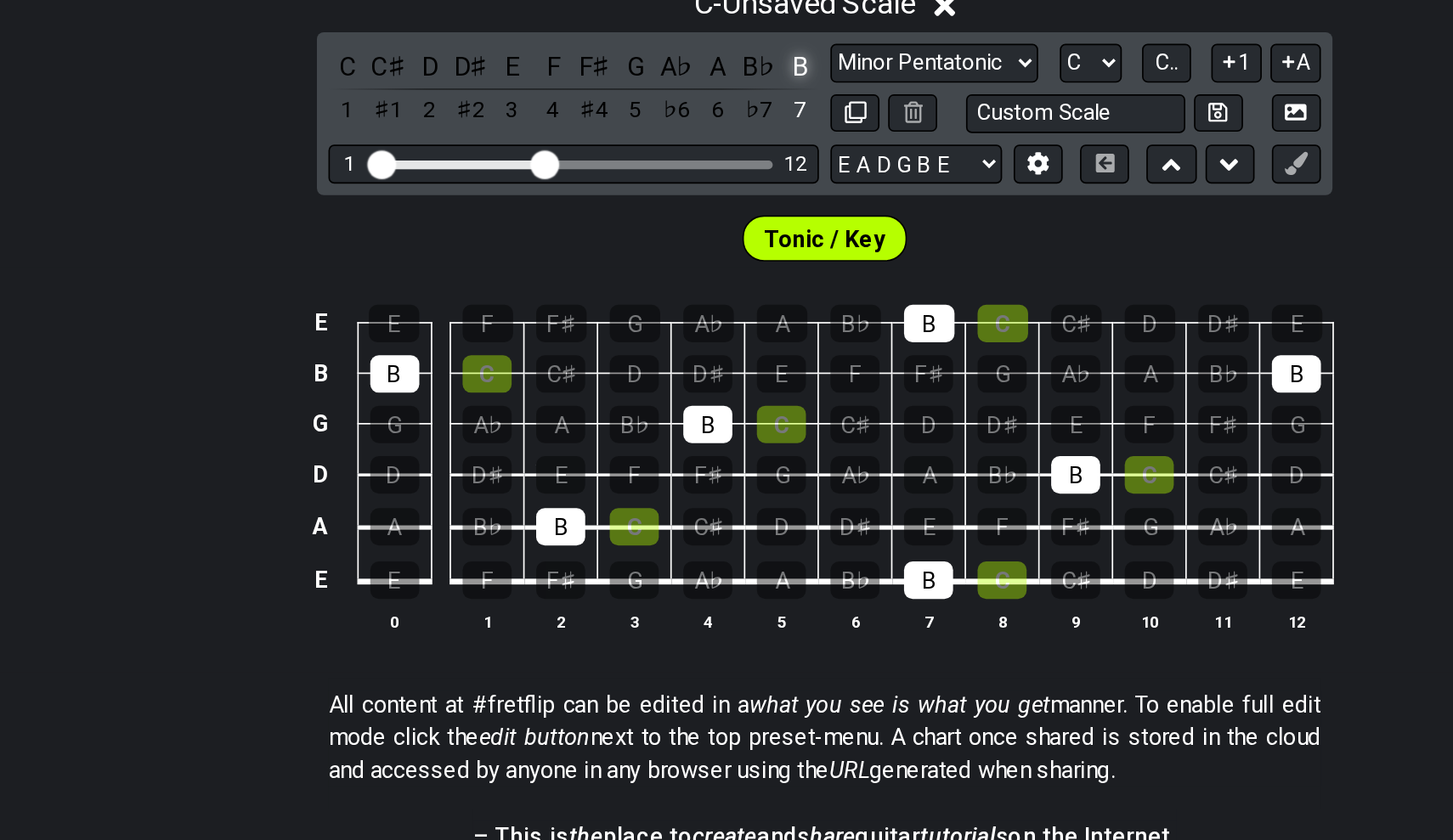
click at [701, 151] on div "B" at bounding box center [712, 162] width 23 height 23
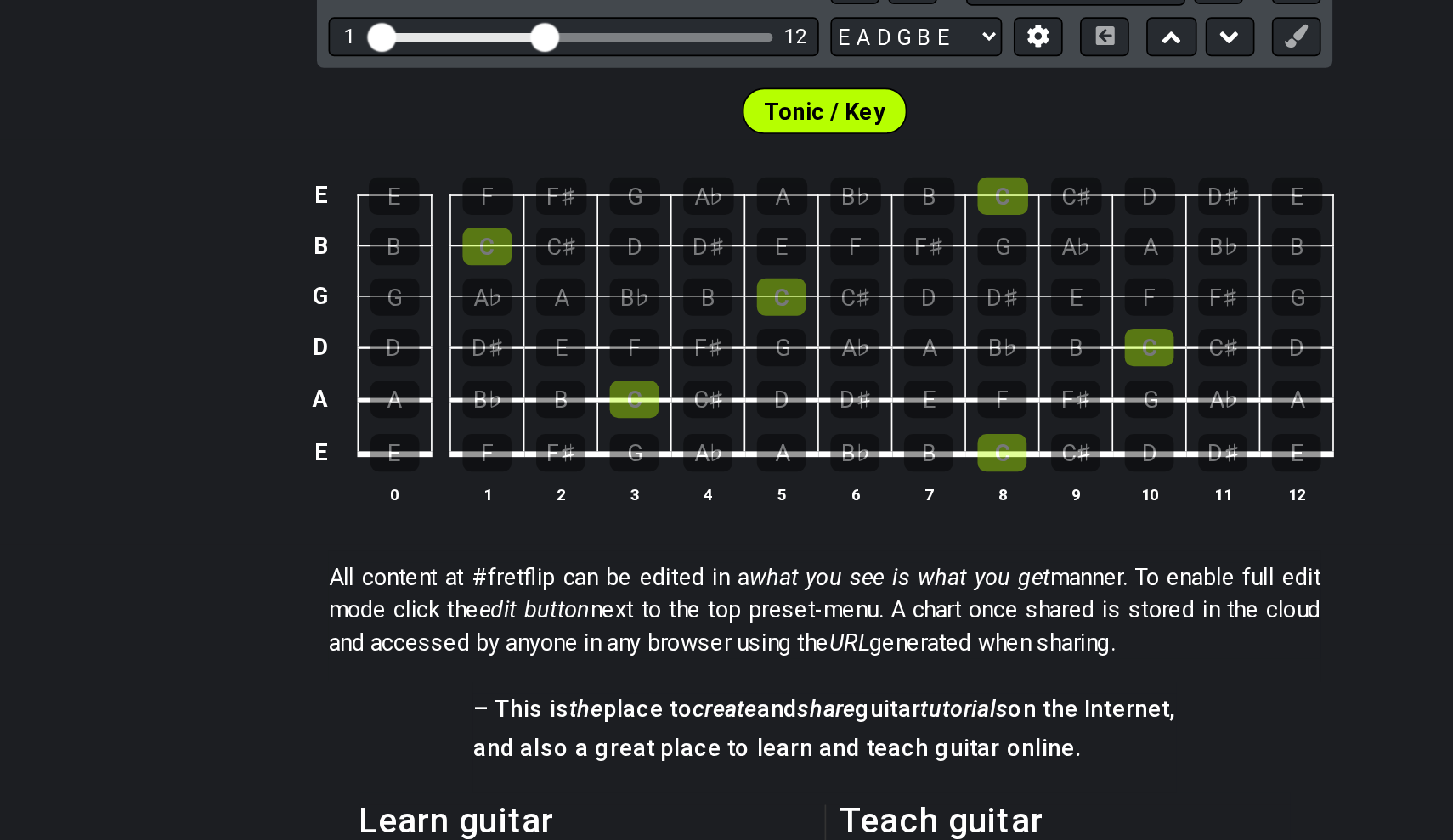
scroll to position [299, 0]
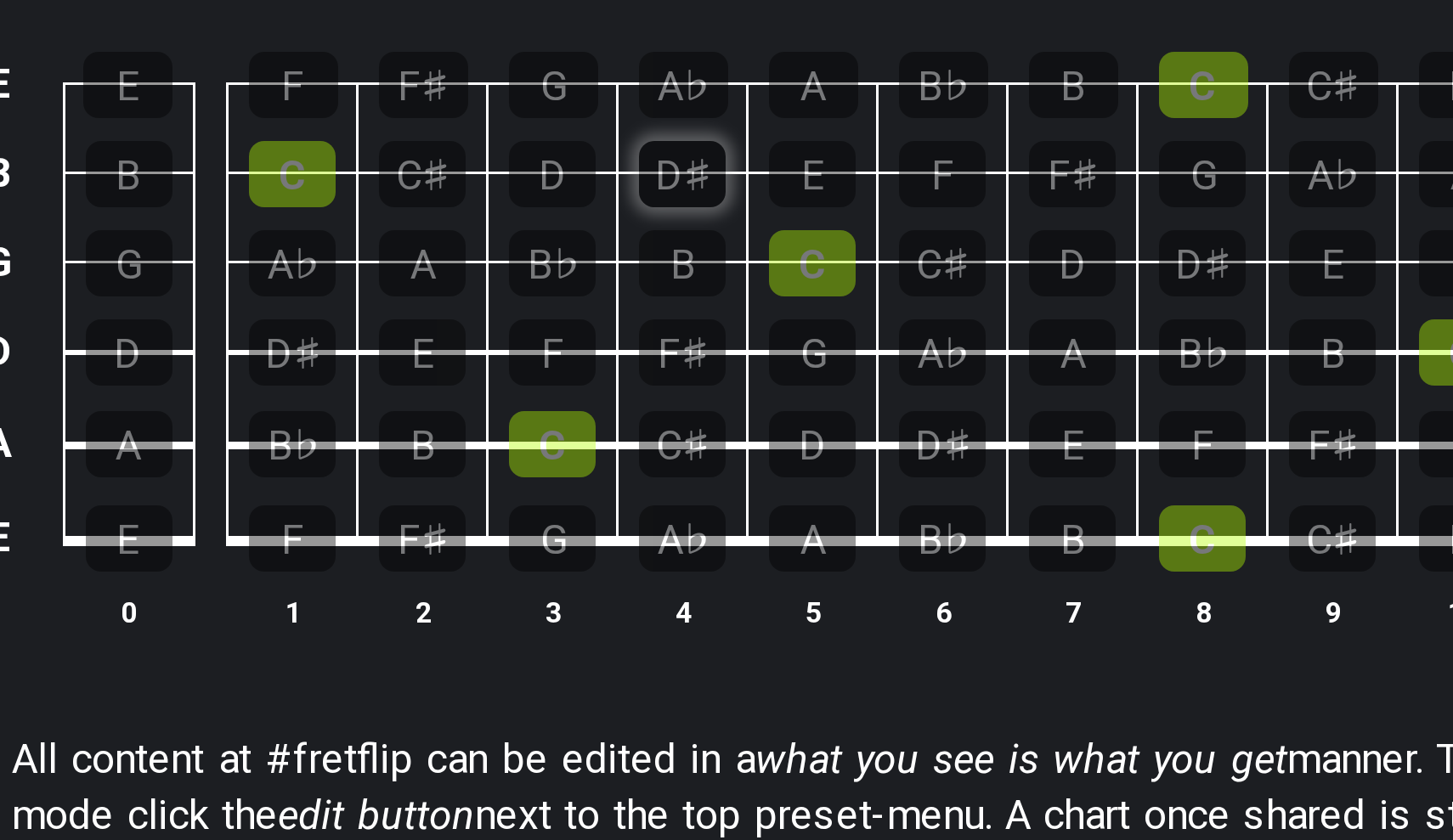
click at [643, 364] on div "D♯" at bounding box center [657, 374] width 28 height 23
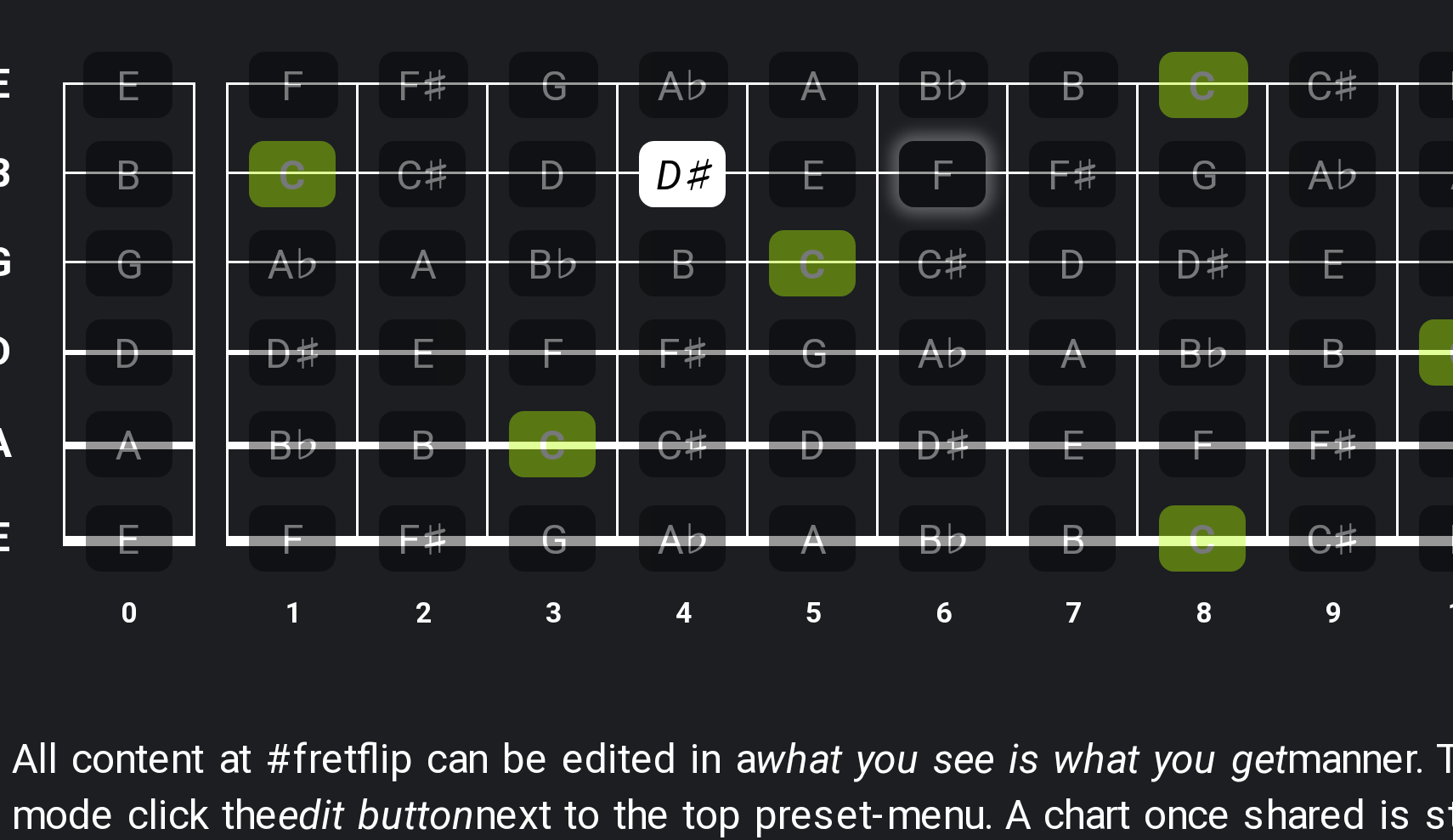
click at [729, 364] on div "F" at bounding box center [743, 374] width 28 height 23
click at [557, 334] on div "F♯" at bounding box center [572, 345] width 29 height 23
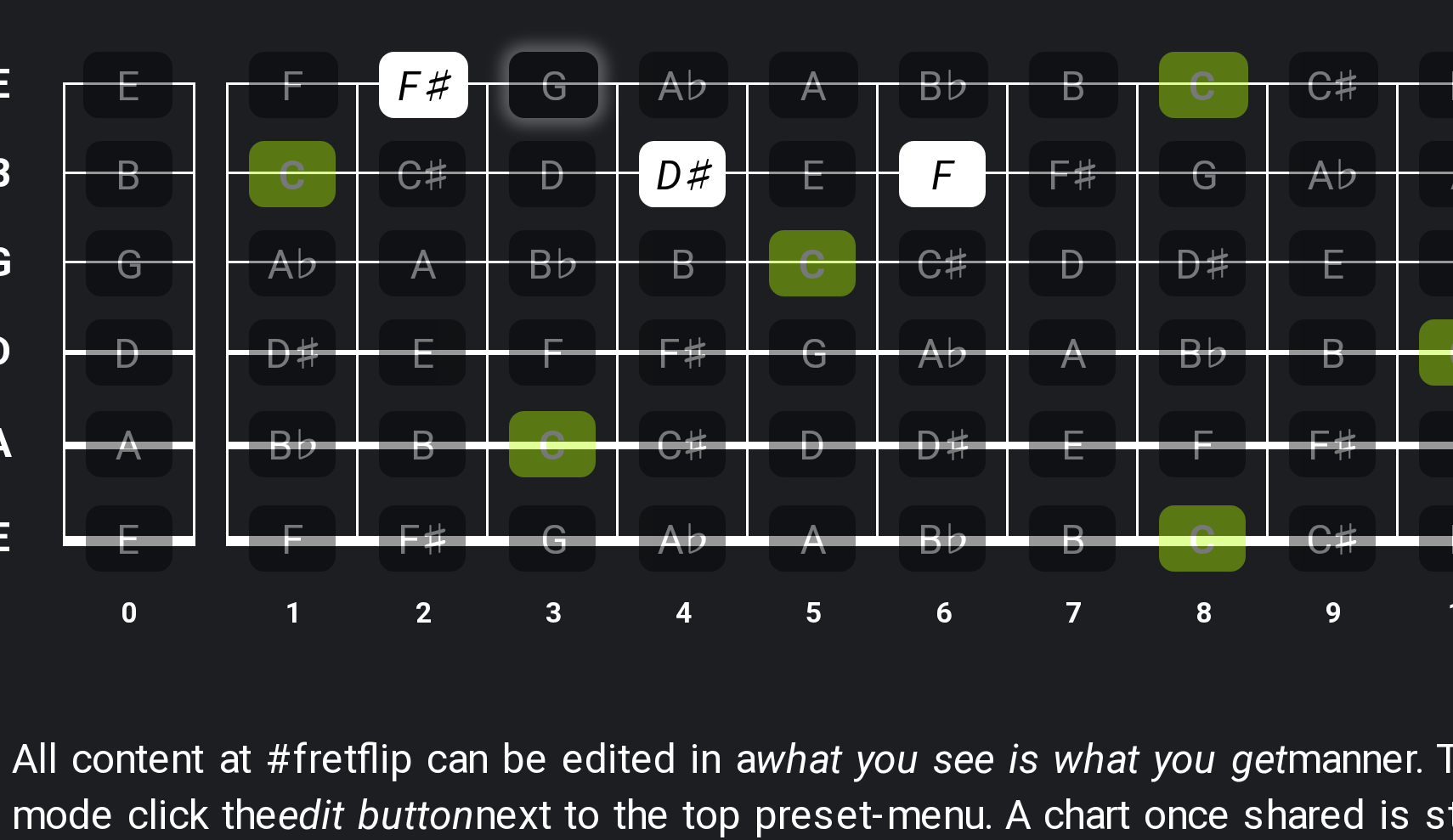
click at [600, 334] on div "G" at bounding box center [615, 345] width 29 height 23
click at [679, 316] on td "A" at bounding box center [701, 330] width 43 height 29
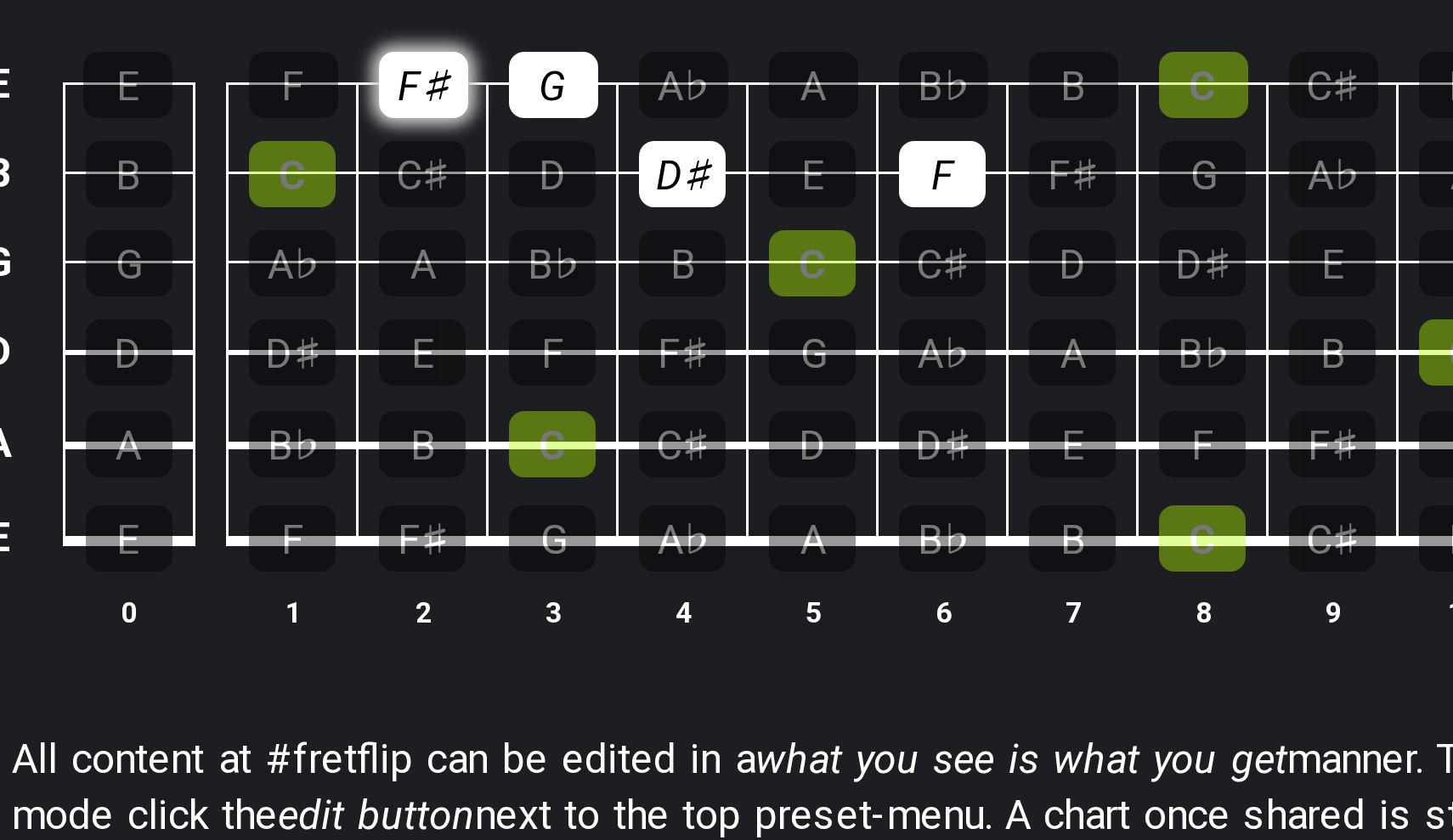
click at [557, 334] on div "F♯" at bounding box center [572, 345] width 29 height 23
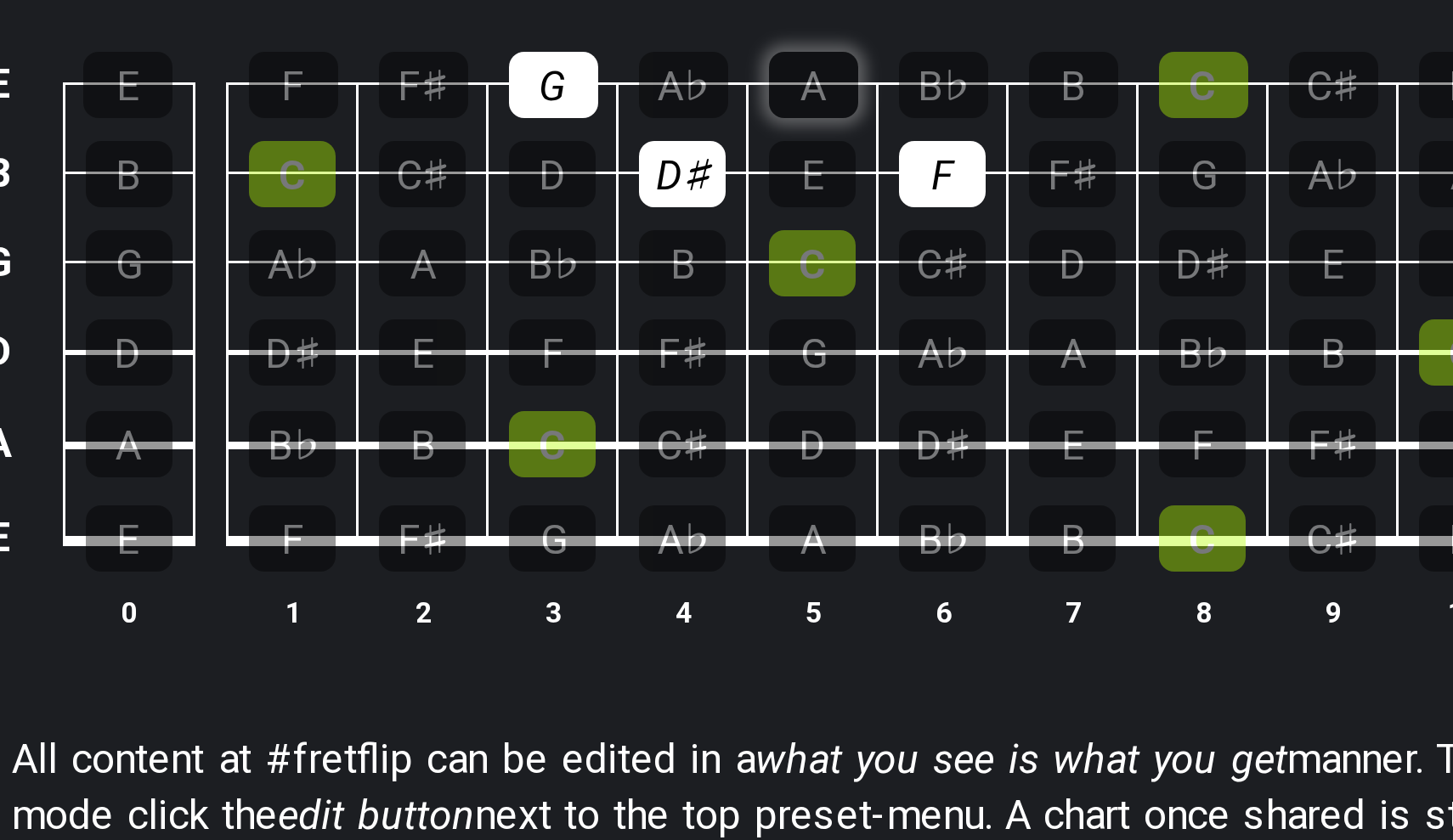
click at [686, 334] on div "A" at bounding box center [701, 345] width 29 height 23
click at [724, 316] on td "B♭" at bounding box center [745, 330] width 43 height 29
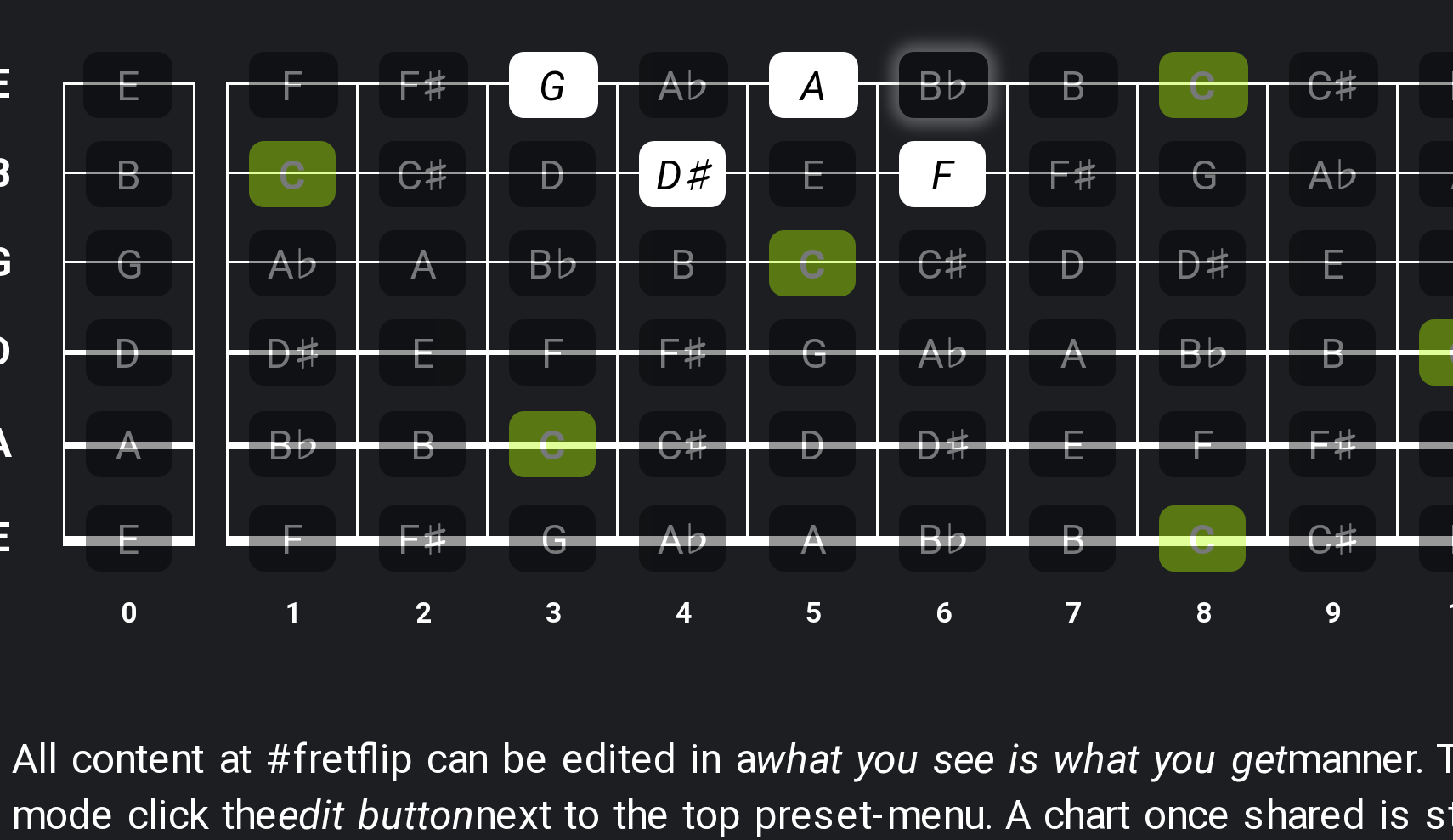
click at [729, 334] on div "B♭" at bounding box center [744, 345] width 29 height 23
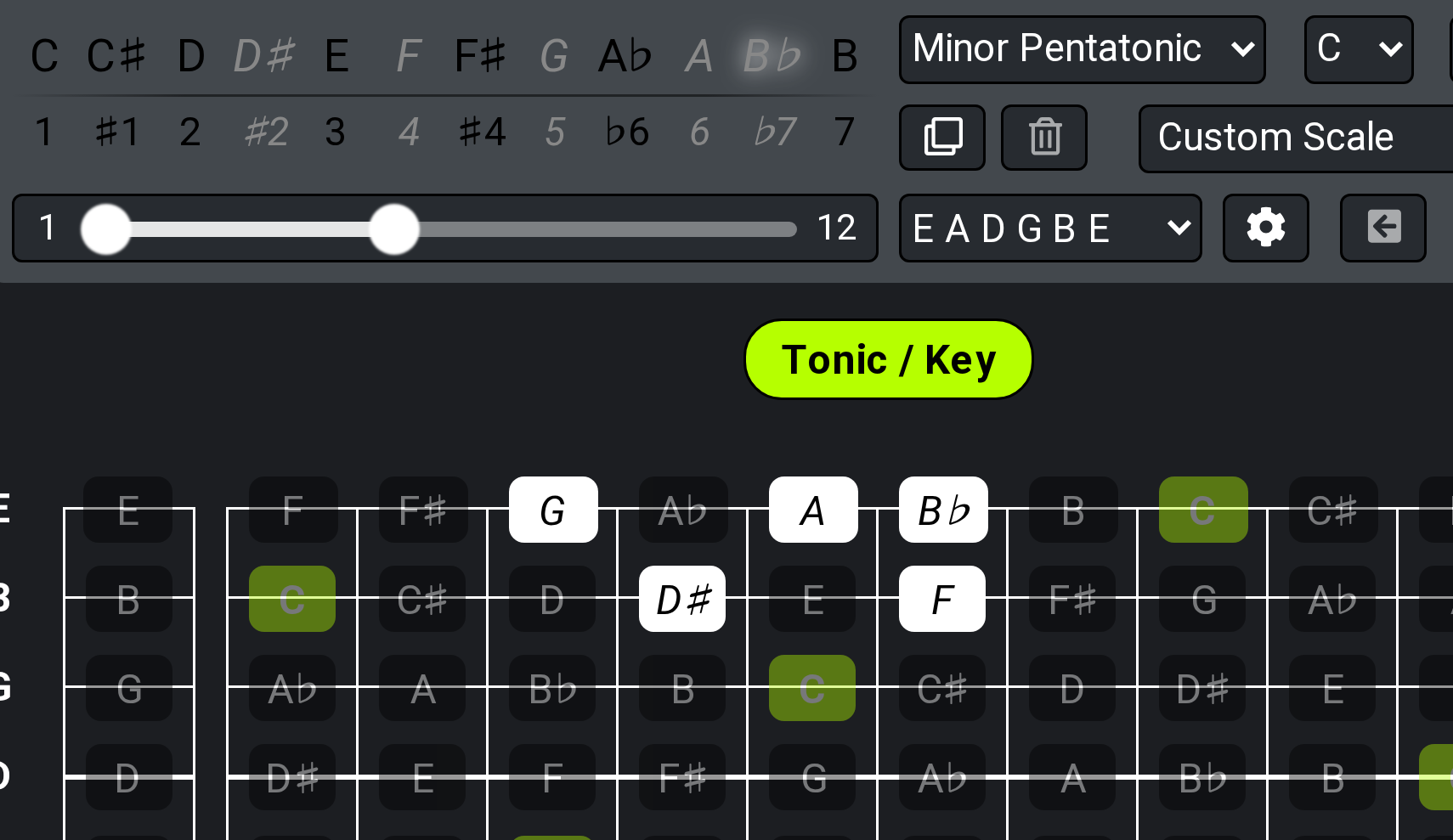
click at [676, 181] on div "B♭" at bounding box center [687, 192] width 23 height 23
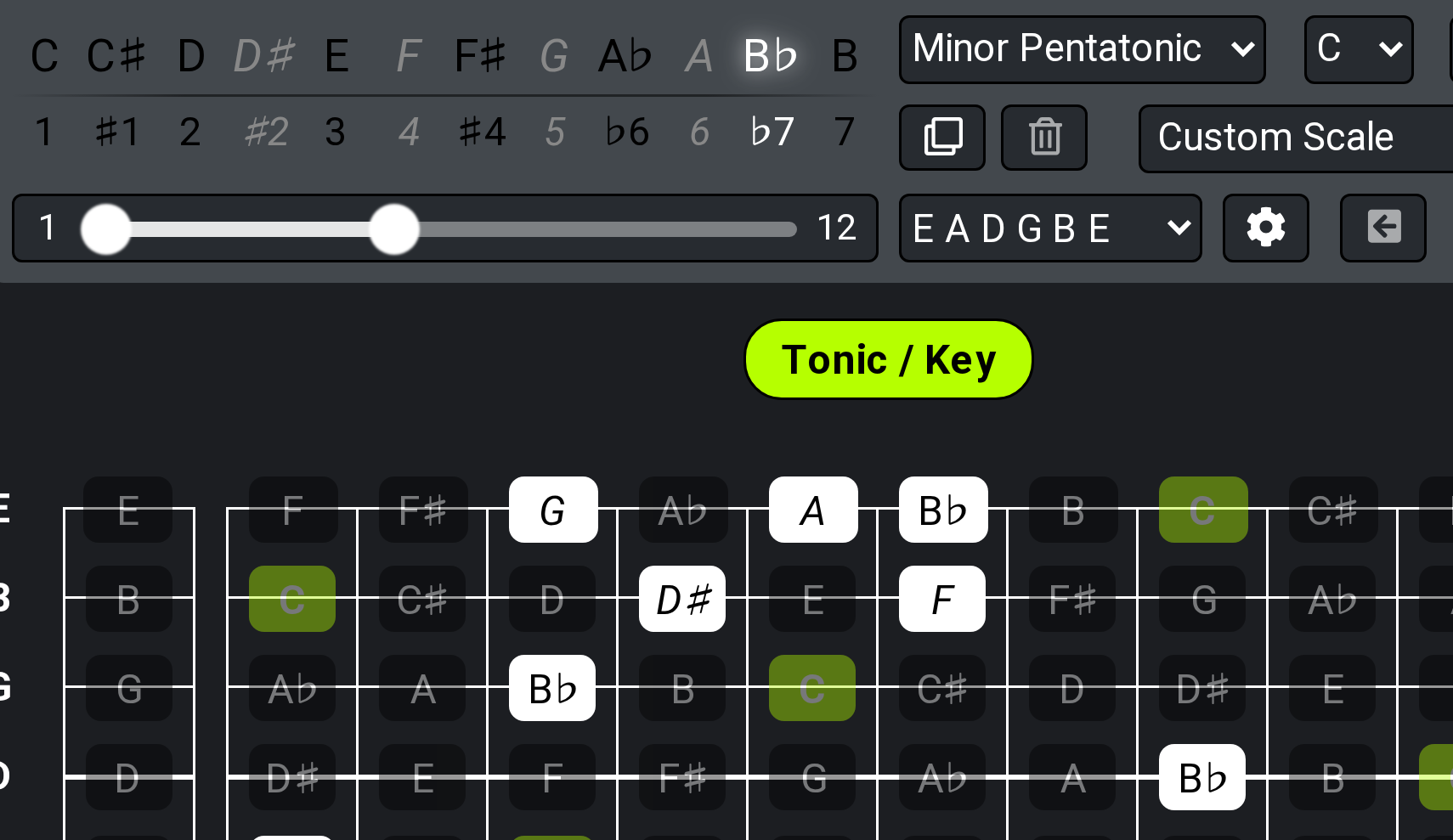
click at [676, 181] on div "B♭" at bounding box center [687, 192] width 23 height 23
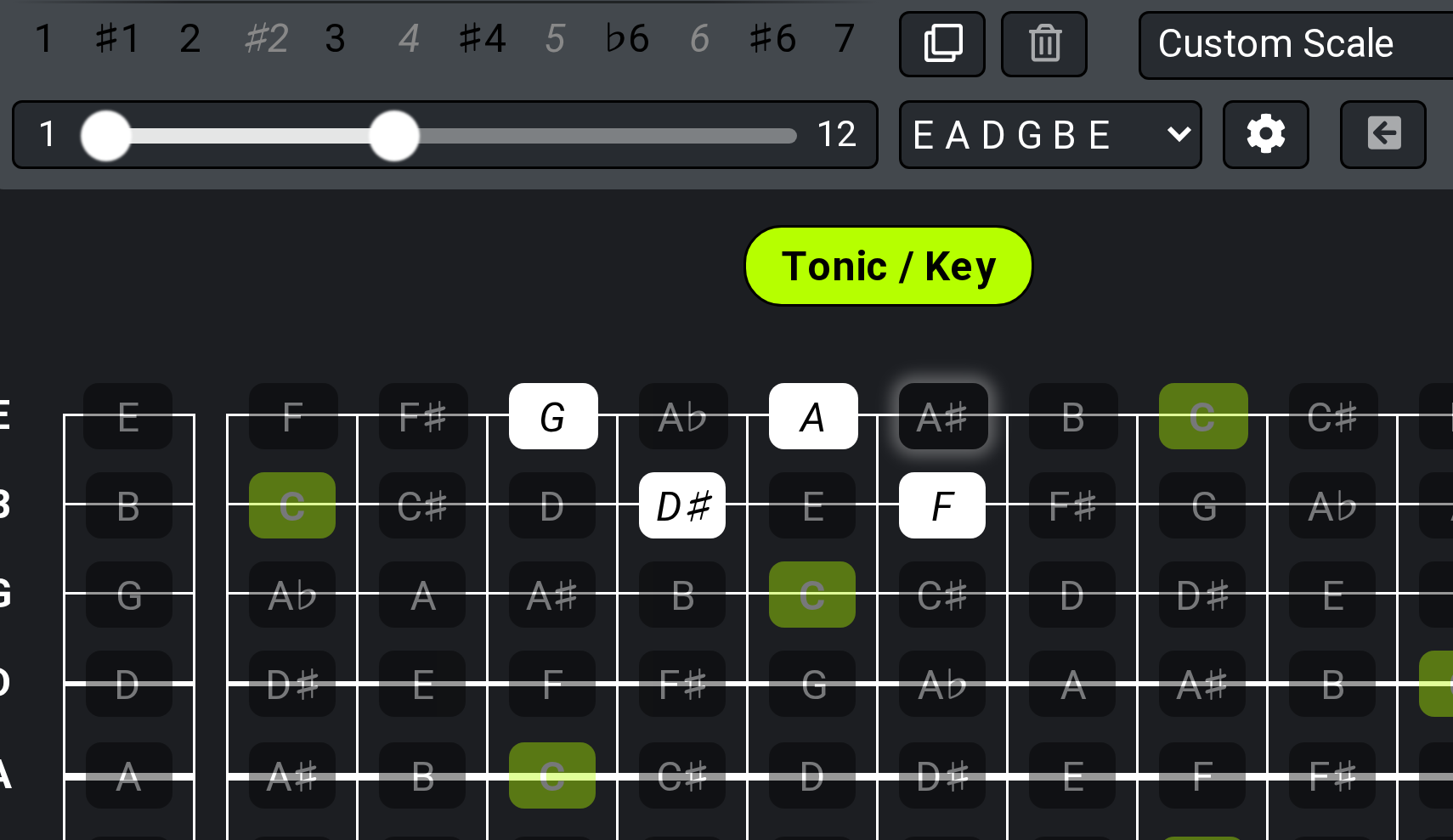
click at [729, 334] on div "A♯" at bounding box center [744, 345] width 29 height 23
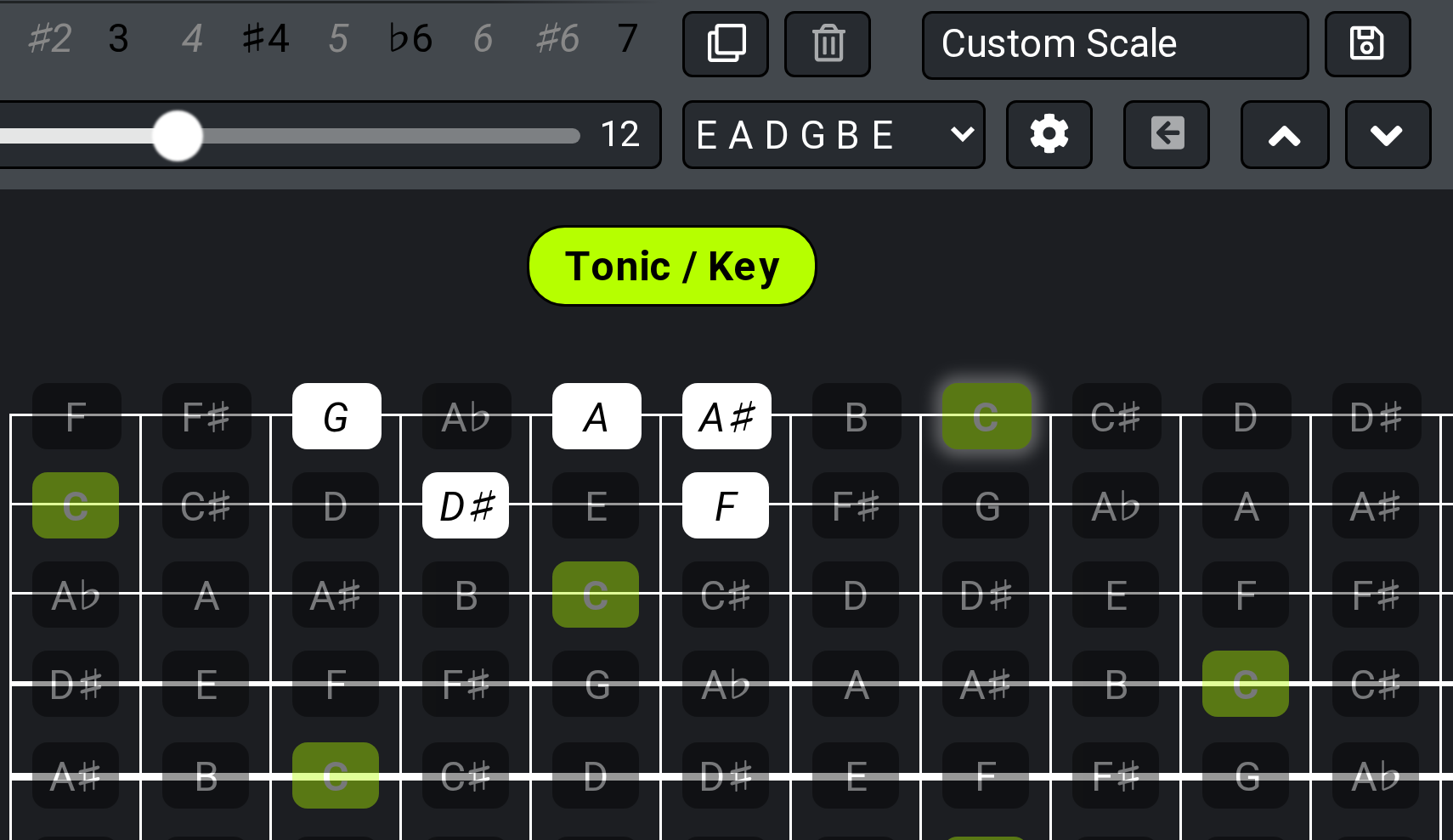
click at [817, 334] on div "C" at bounding box center [831, 345] width 29 height 23
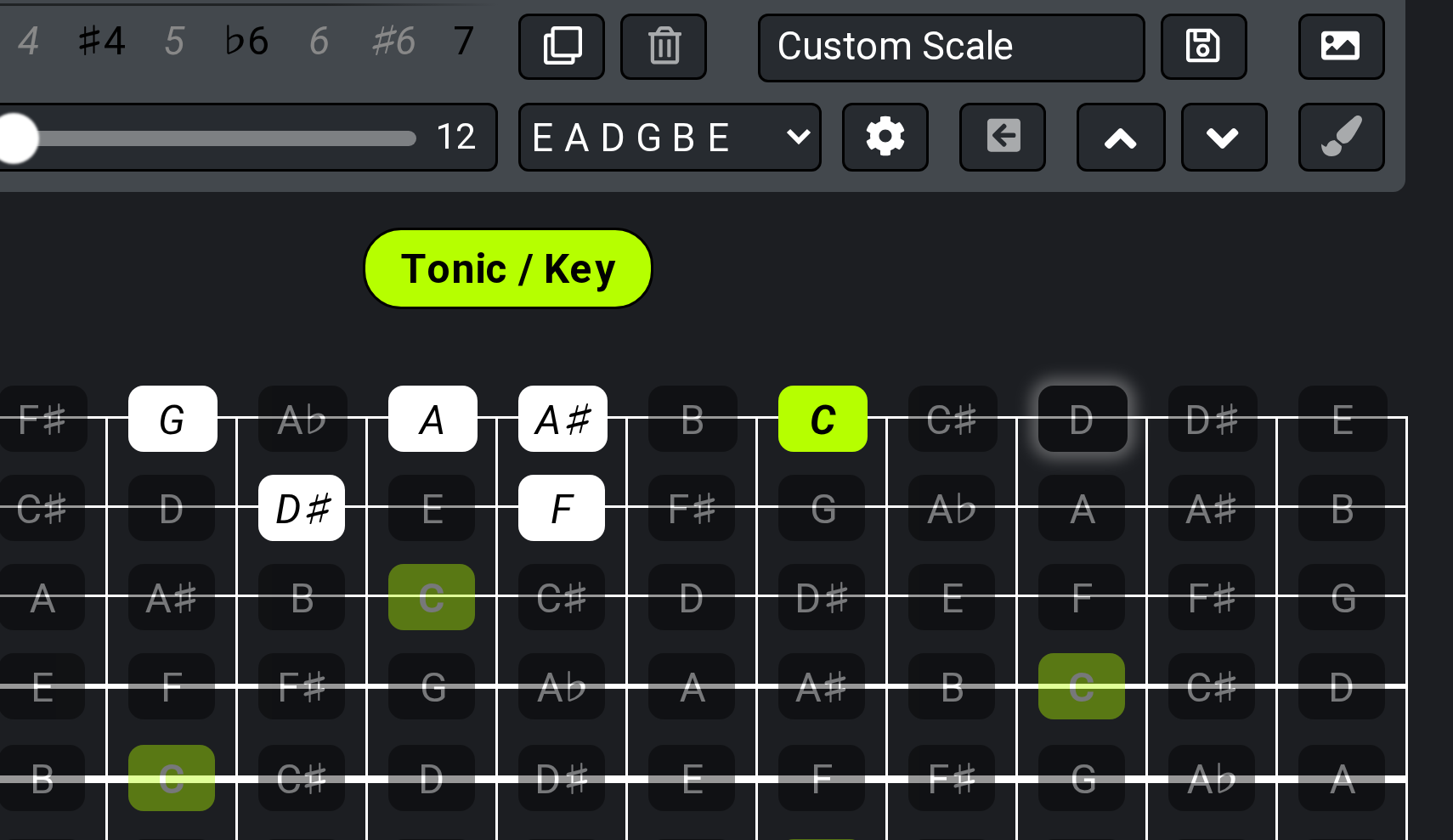
click at [903, 334] on div "D" at bounding box center [918, 345] width 29 height 23
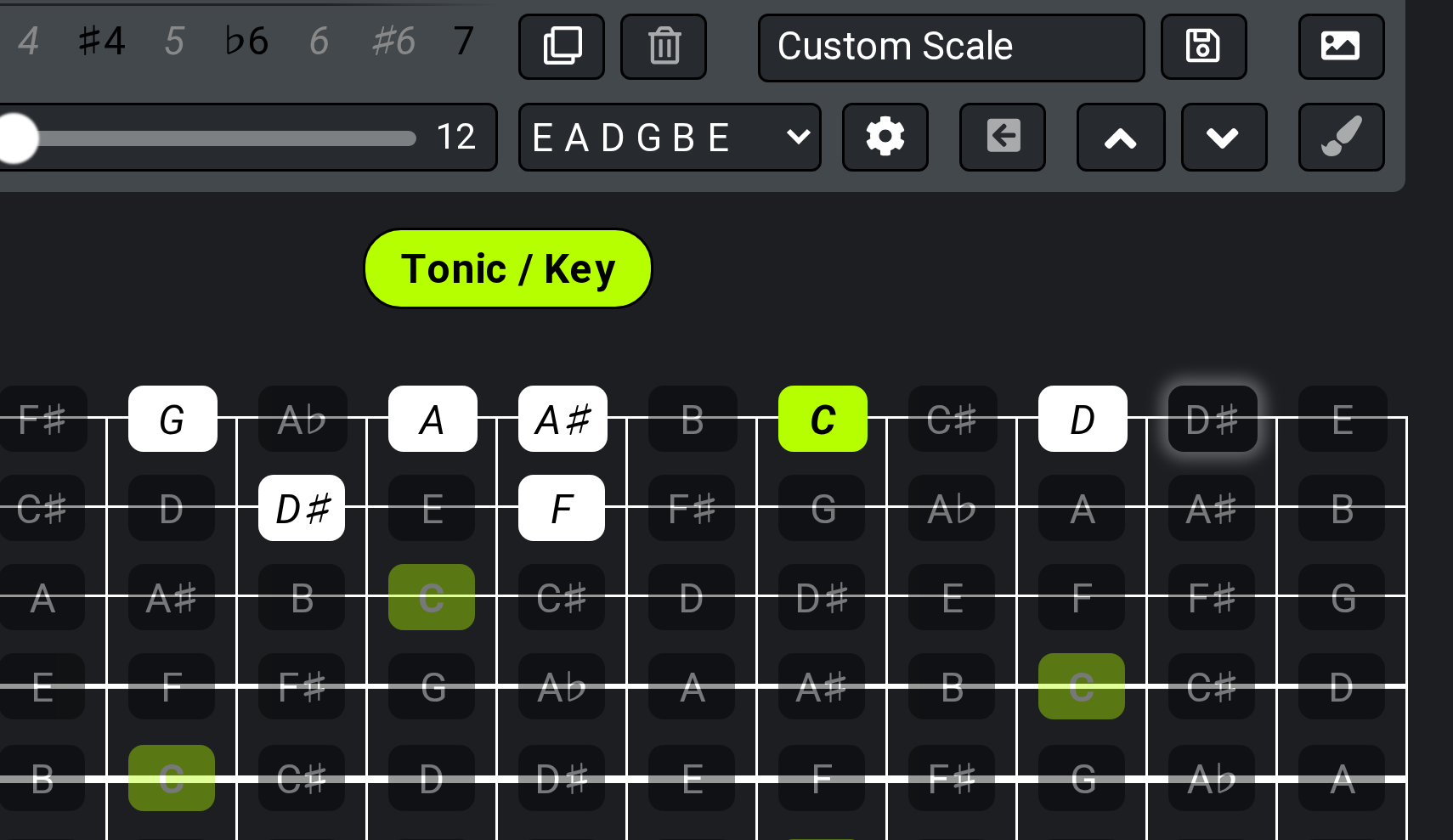
click at [946, 334] on div "D♯" at bounding box center [961, 345] width 29 height 23
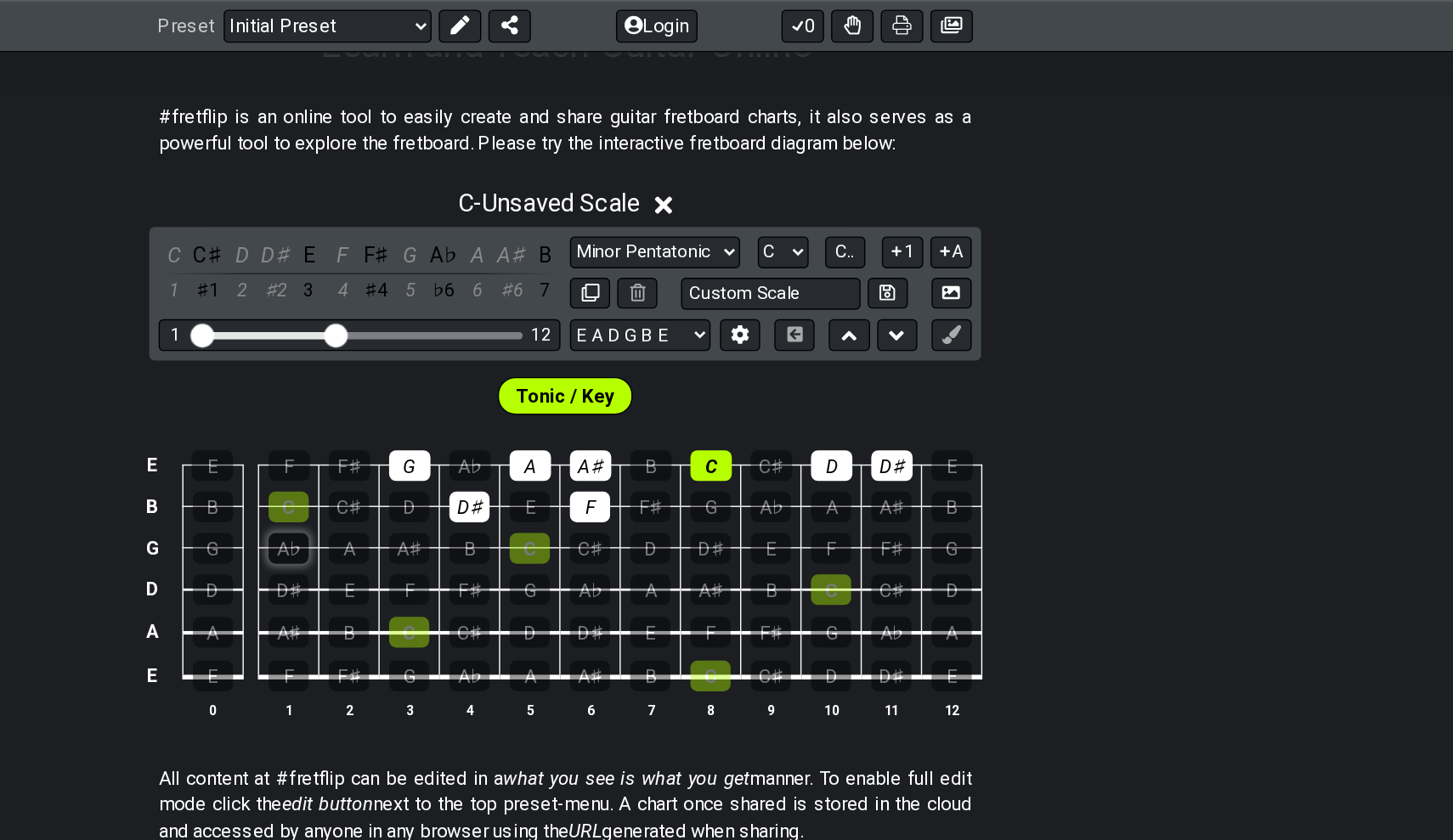
scroll to position [224, 0]
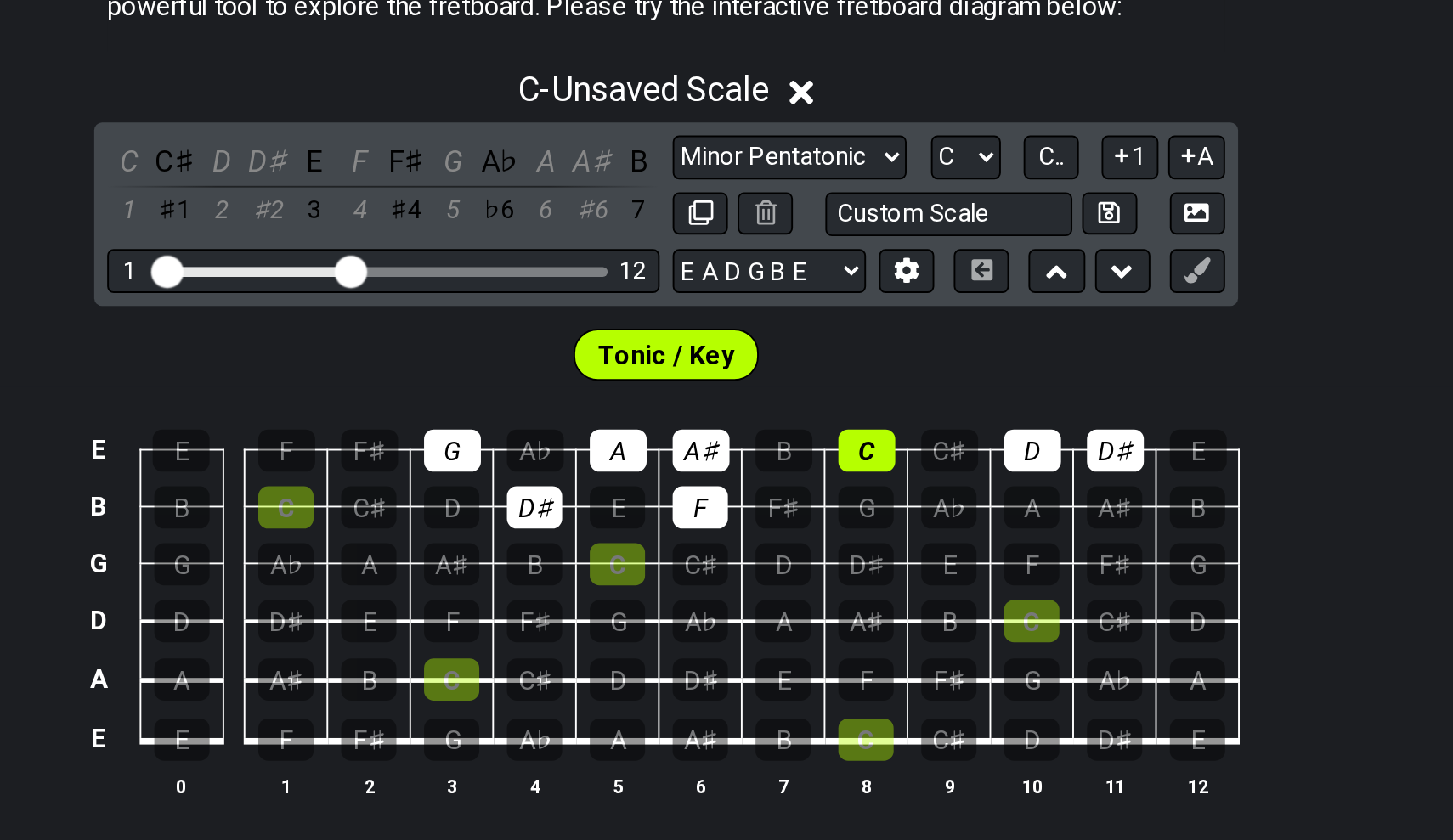
click at [434, 160] on p "#fretflip is an online tool to easily create and share guitar fretboard charts,…" at bounding box center [726, 178] width 584 height 38
click at [643, 409] on div "A♭" at bounding box center [658, 420] width 29 height 23
click at [686, 409] on div "A" at bounding box center [701, 420] width 29 height 23
click at [643, 409] on div "A♭" at bounding box center [658, 420] width 29 height 23
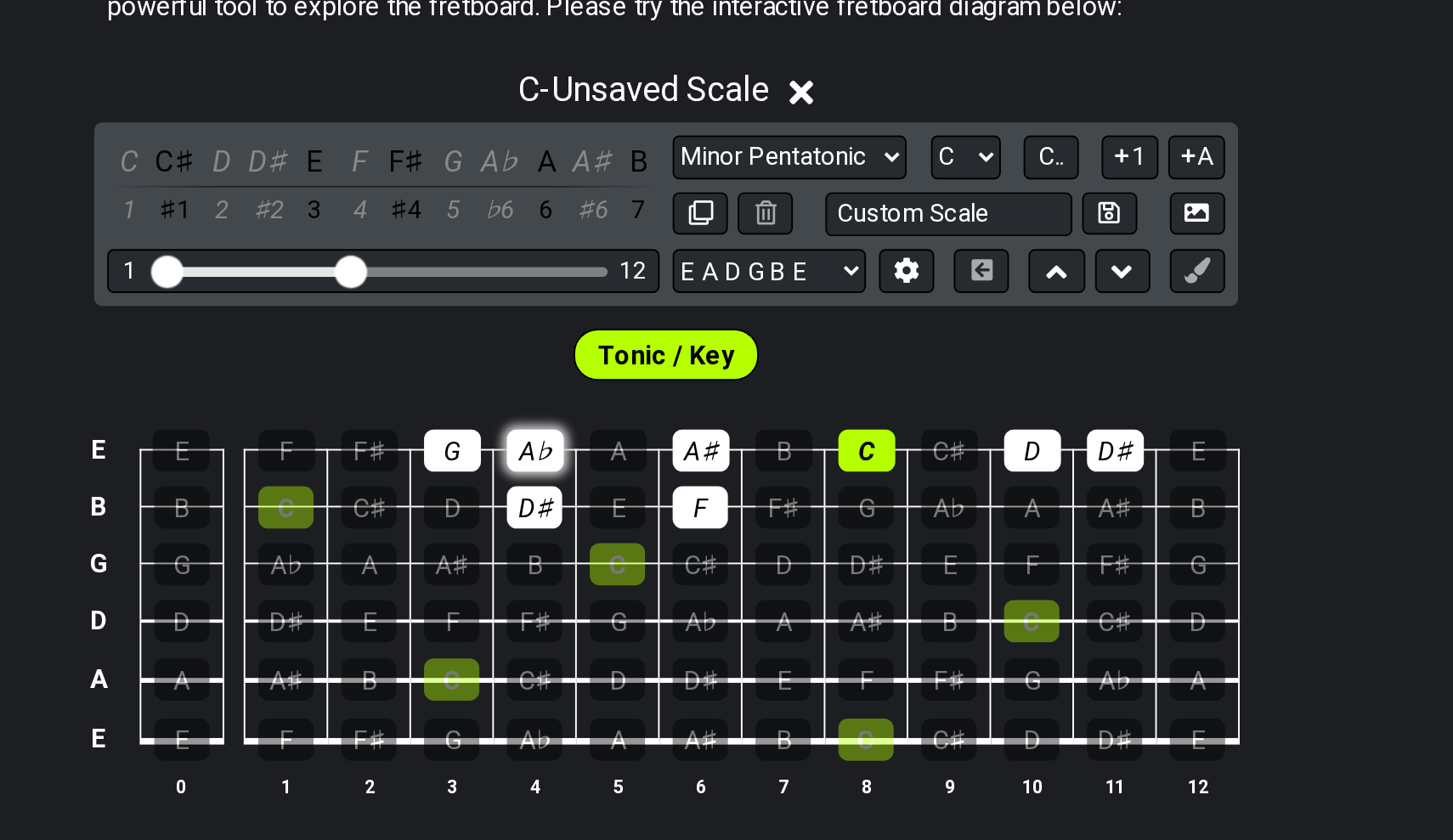
click at [643, 409] on div "A♭" at bounding box center [658, 420] width 29 height 23
click at [627, 257] on div "A♭" at bounding box center [638, 268] width 23 height 23
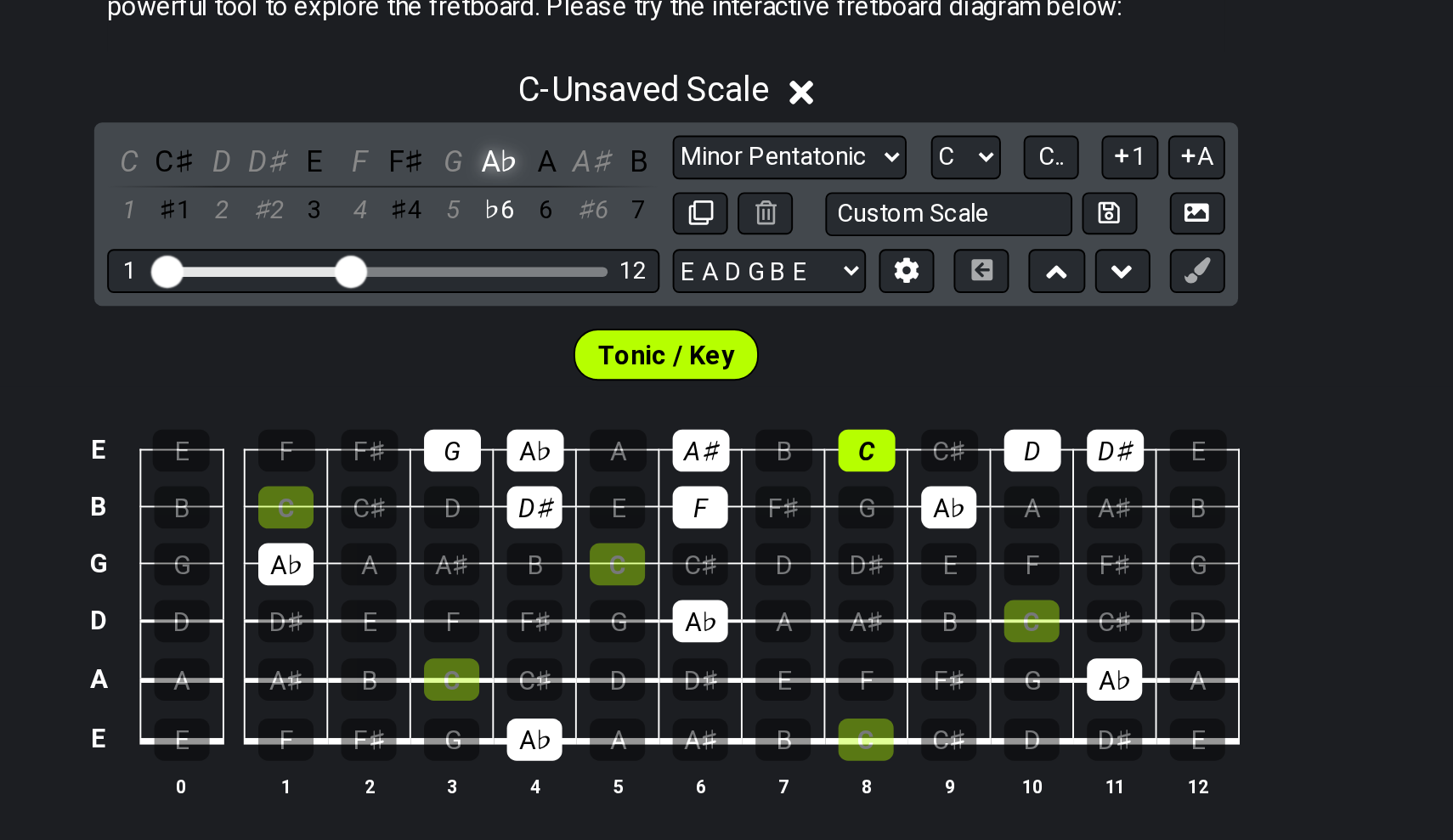
click at [627, 257] on div "A♭" at bounding box center [638, 268] width 23 height 23
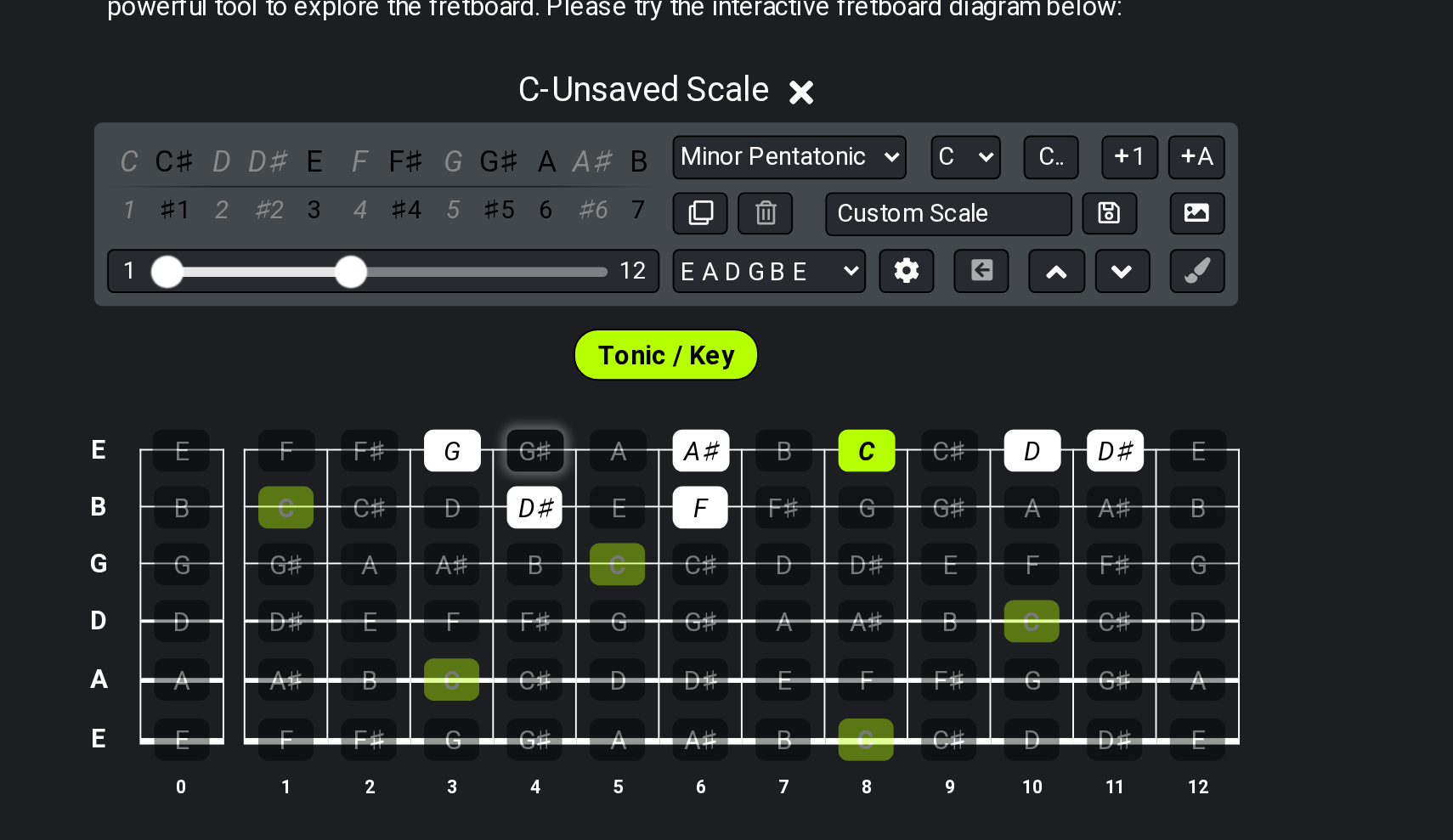
click at [643, 409] on div "G♯" at bounding box center [658, 420] width 29 height 23
